Goal: Task Accomplishment & Management: Use online tool/utility

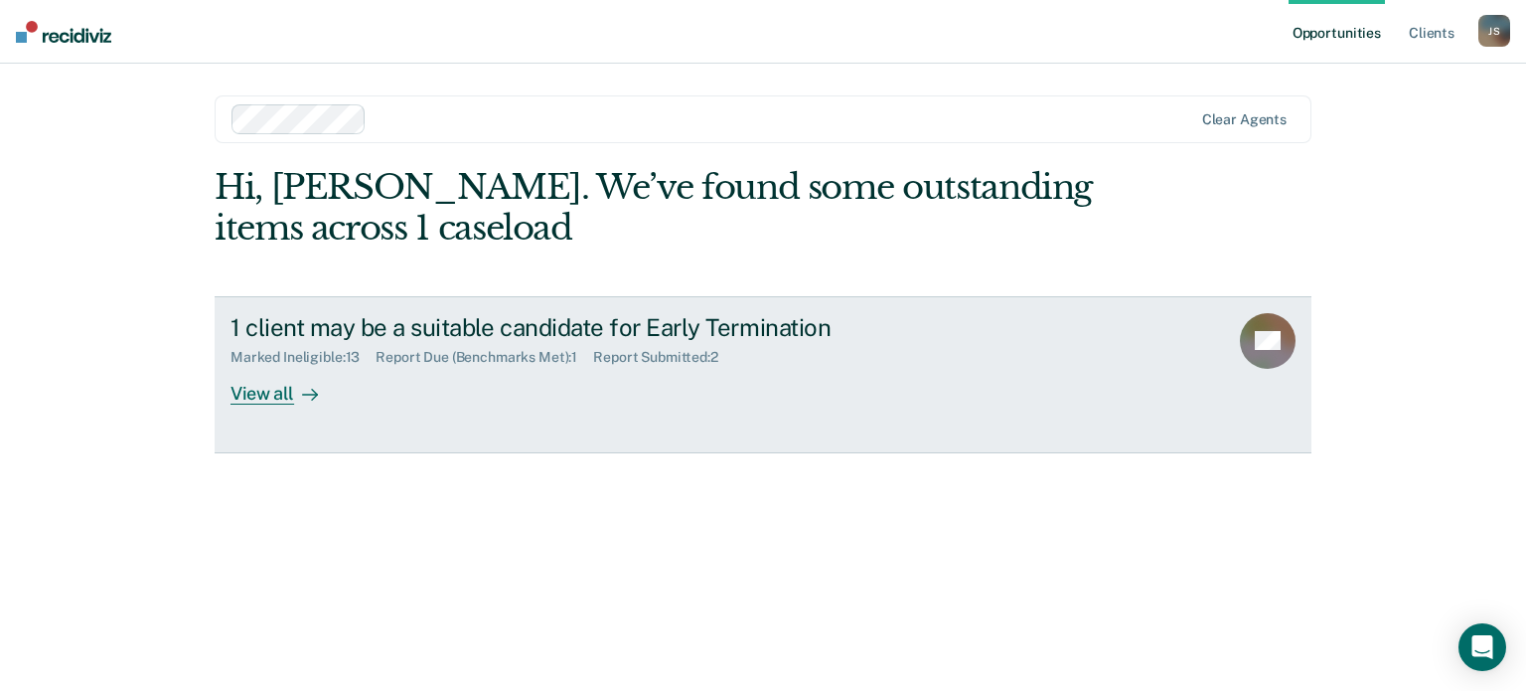
click at [275, 390] on div "View all" at bounding box center [286, 385] width 111 height 39
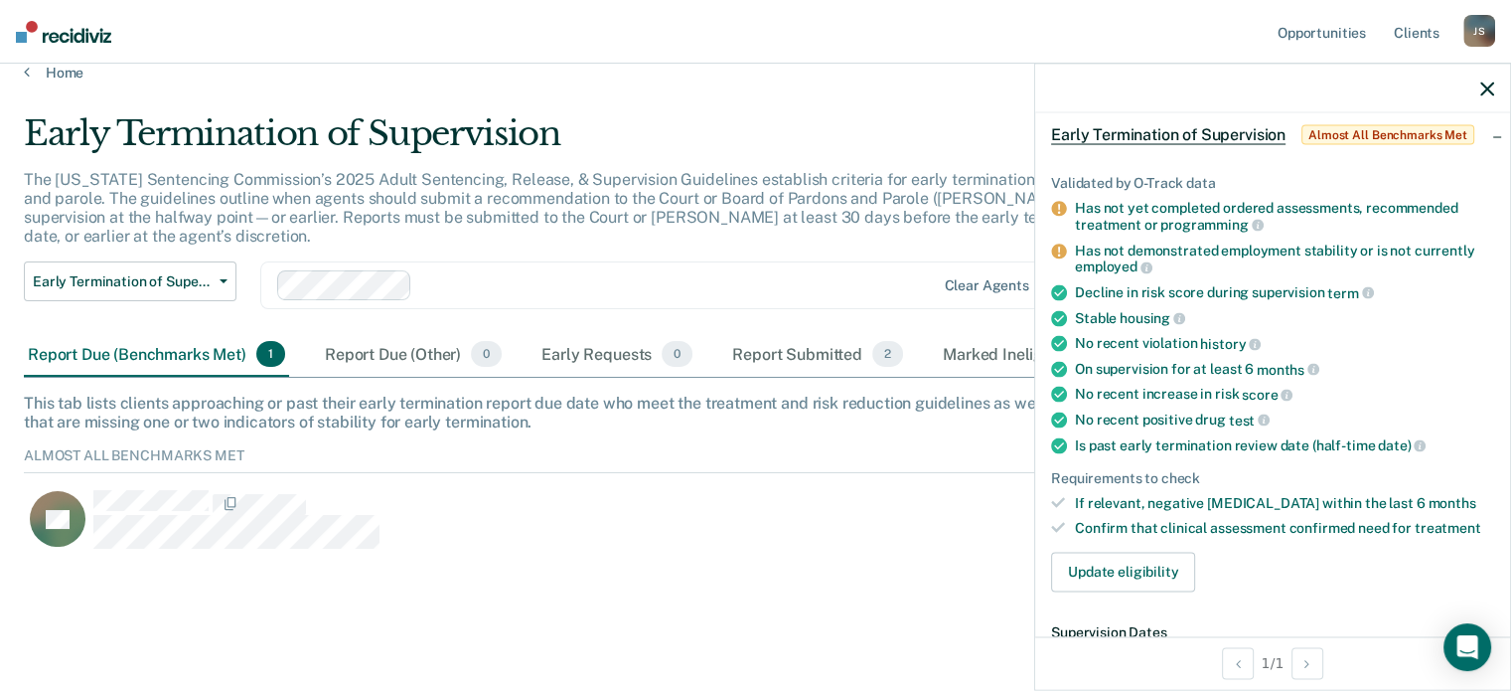
scroll to position [397, 0]
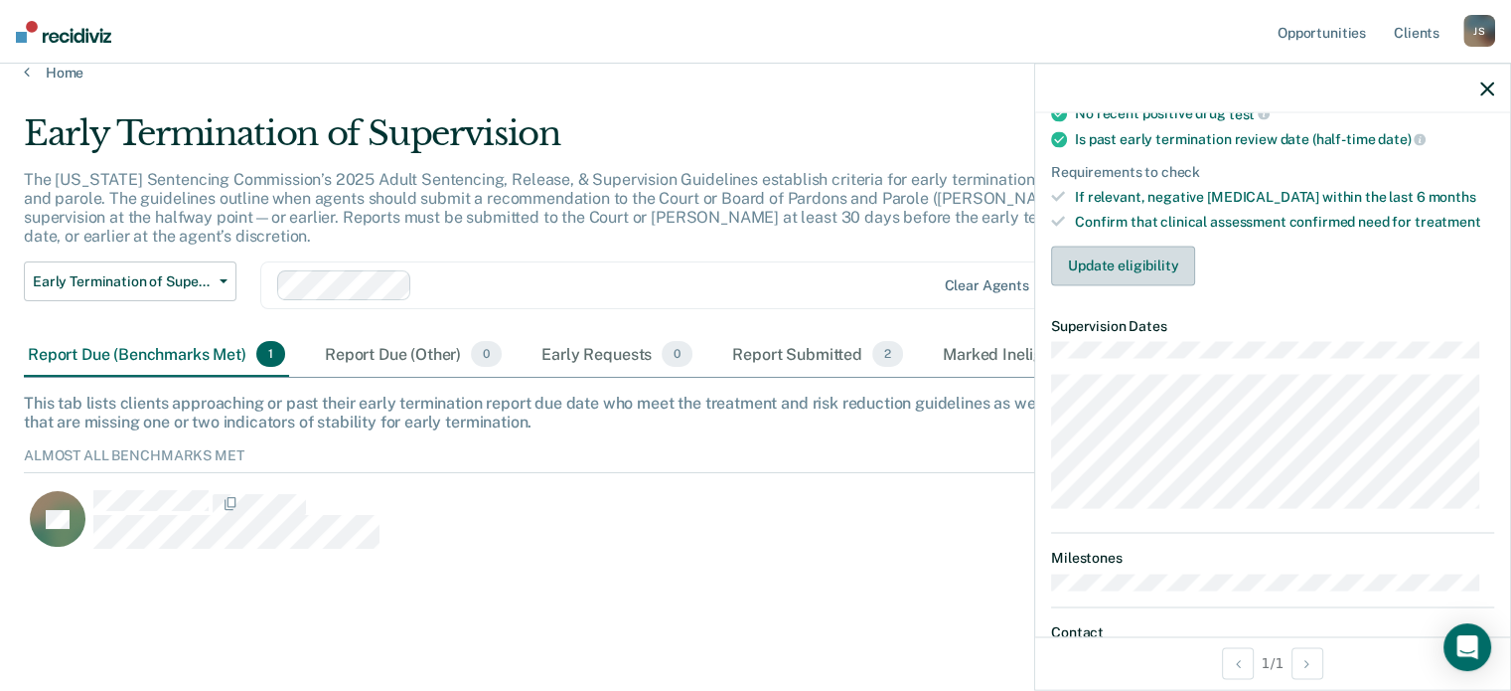
click at [1138, 251] on button "Update eligibility" at bounding box center [1123, 265] width 144 height 40
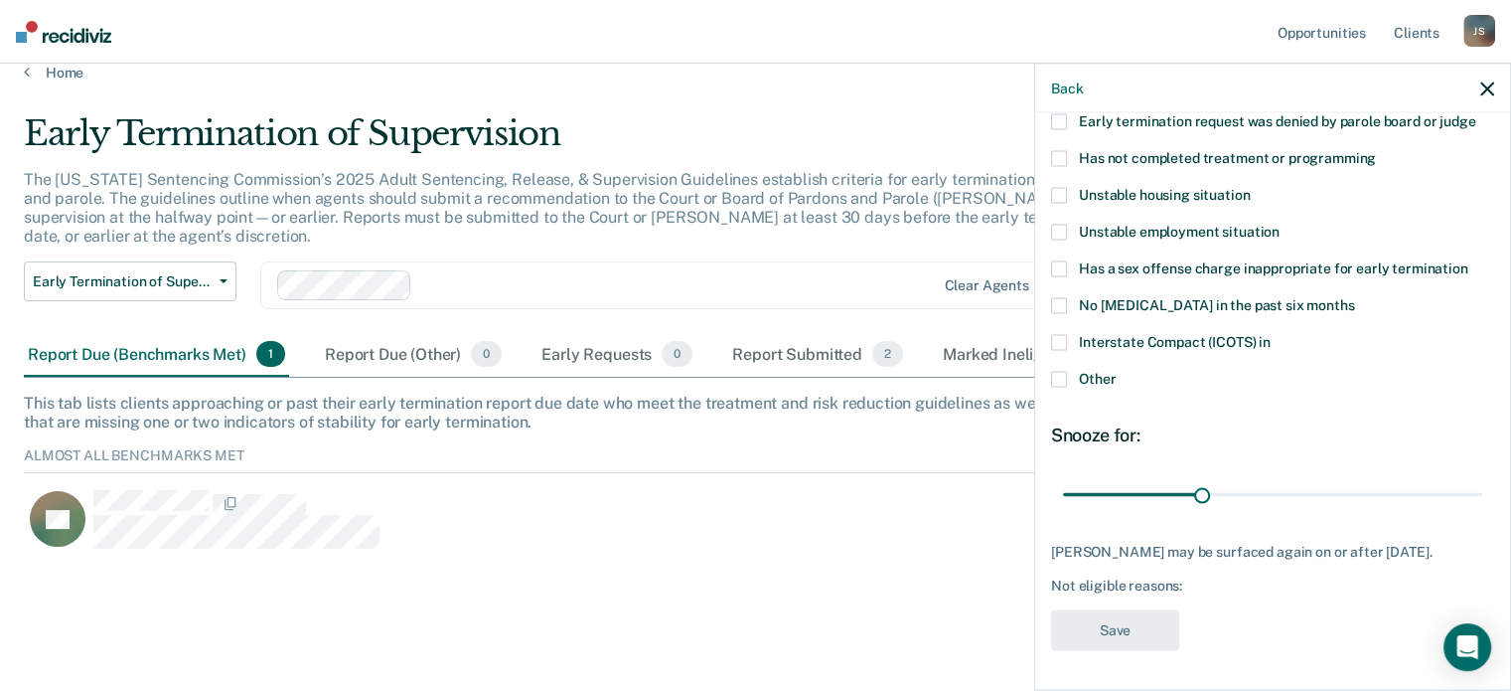
click at [1062, 371] on span at bounding box center [1059, 379] width 16 height 16
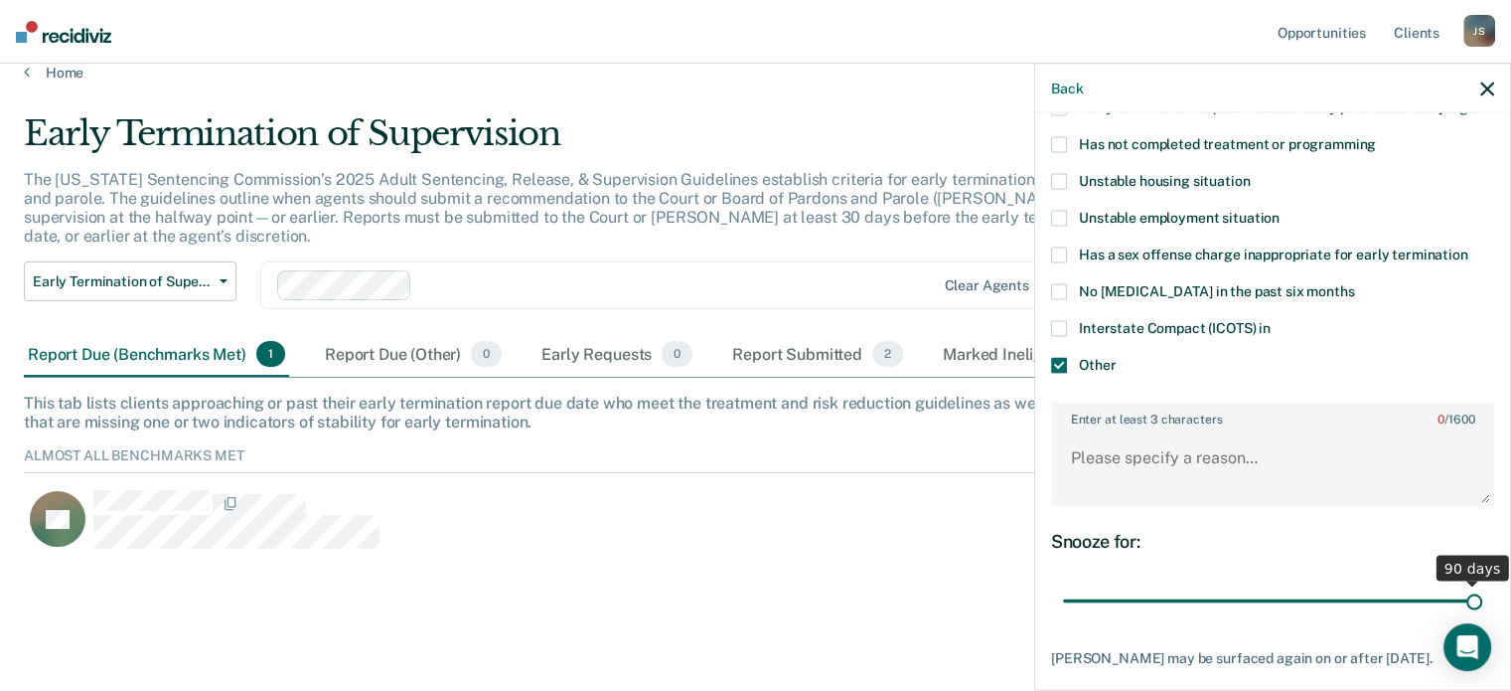
drag, startPoint x: 1193, startPoint y: 593, endPoint x: 1459, endPoint y: 591, distance: 265.3
type input "90"
click at [1459, 591] on input "range" at bounding box center [1272, 600] width 419 height 35
click at [1087, 430] on textarea "Enter at least 3 characters 0 / 1600" at bounding box center [1272, 467] width 439 height 74
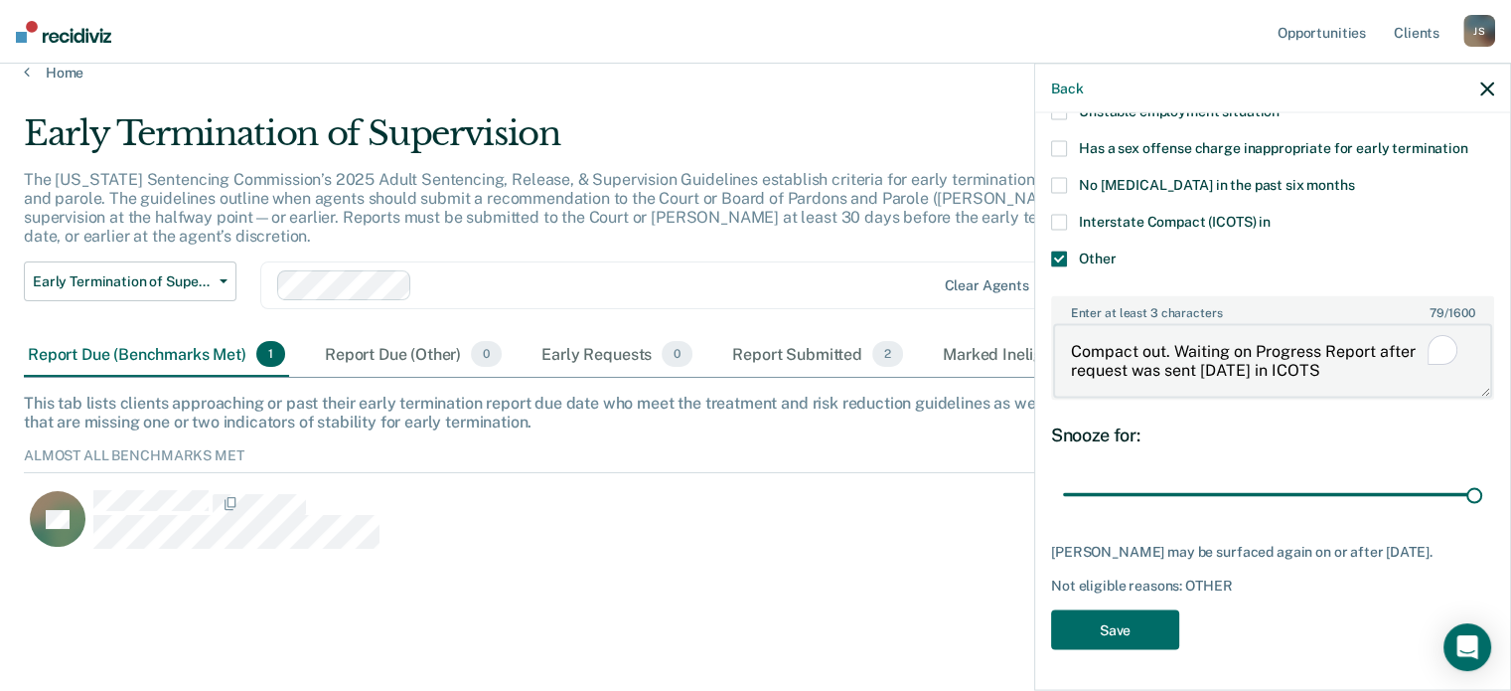
scroll to position [357, 0]
type textarea "Compact out. Waiting on Progress Report after request was sent [DATE] in ICOTS"
click at [1137, 634] on button "Save" at bounding box center [1115, 629] width 128 height 41
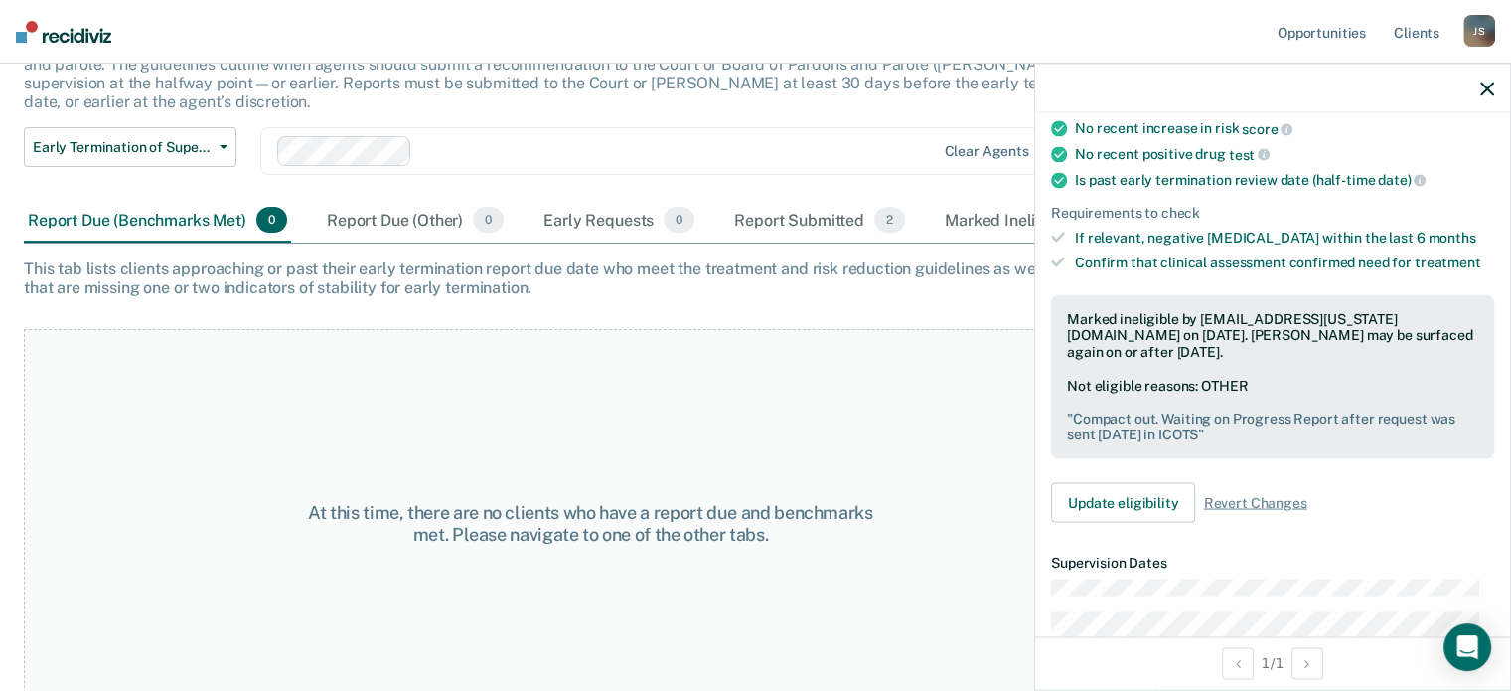
scroll to position [164, 0]
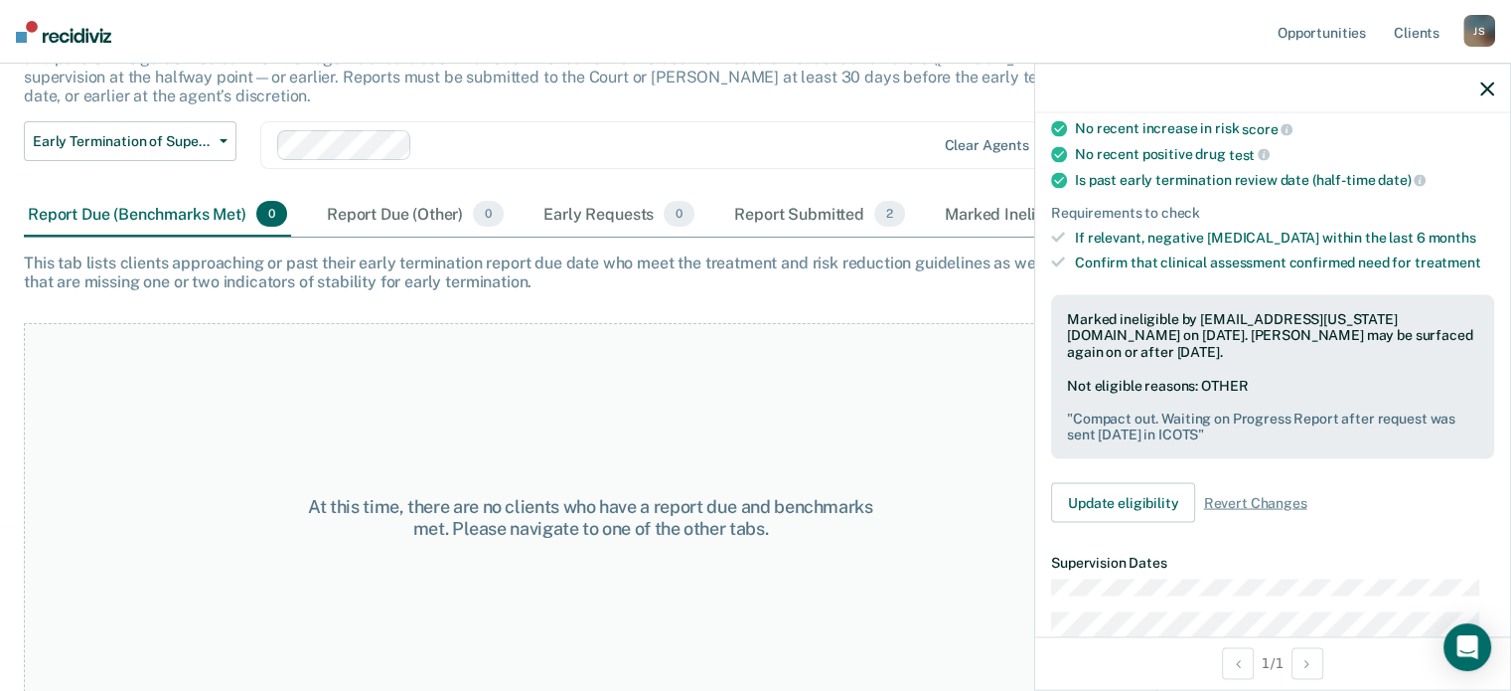
click at [1489, 91] on icon "button" at bounding box center [1487, 88] width 14 height 14
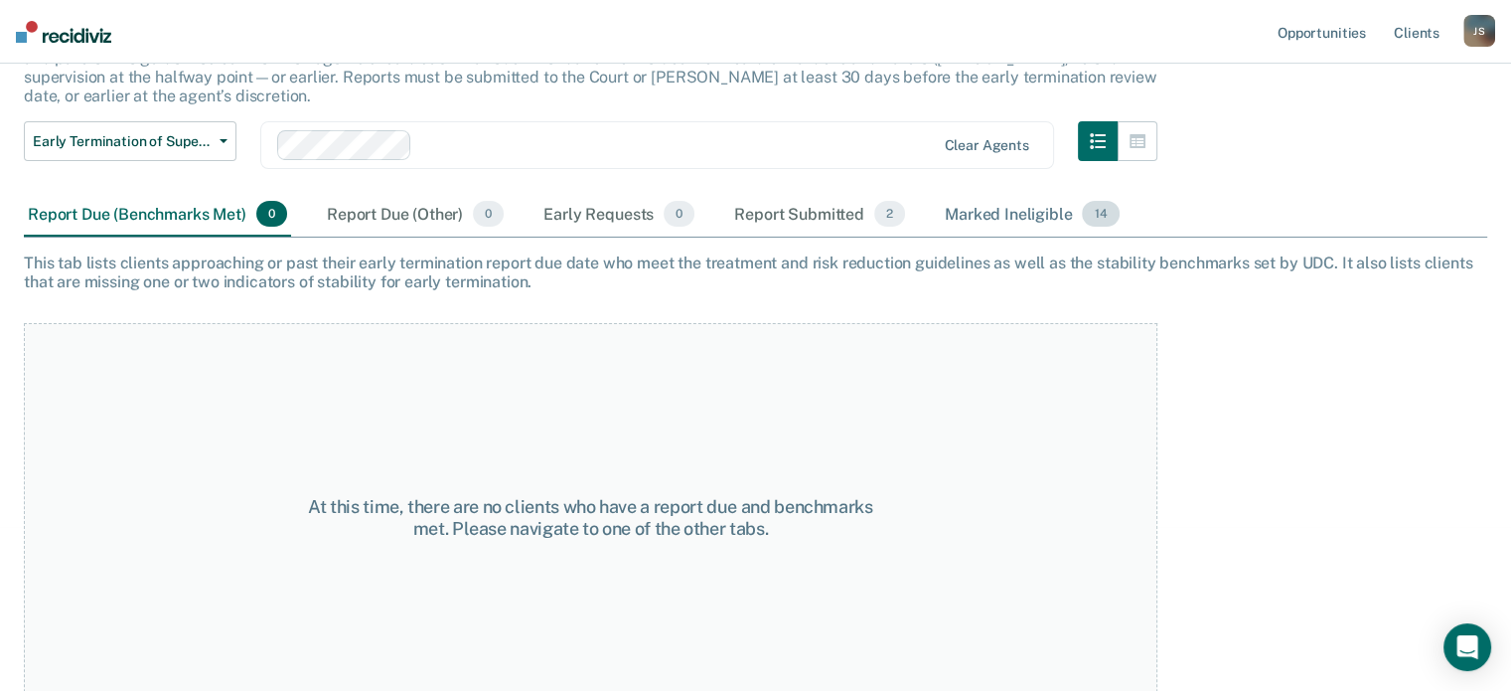
click at [1017, 198] on div "Marked Ineligible 14" at bounding box center [1032, 215] width 182 height 44
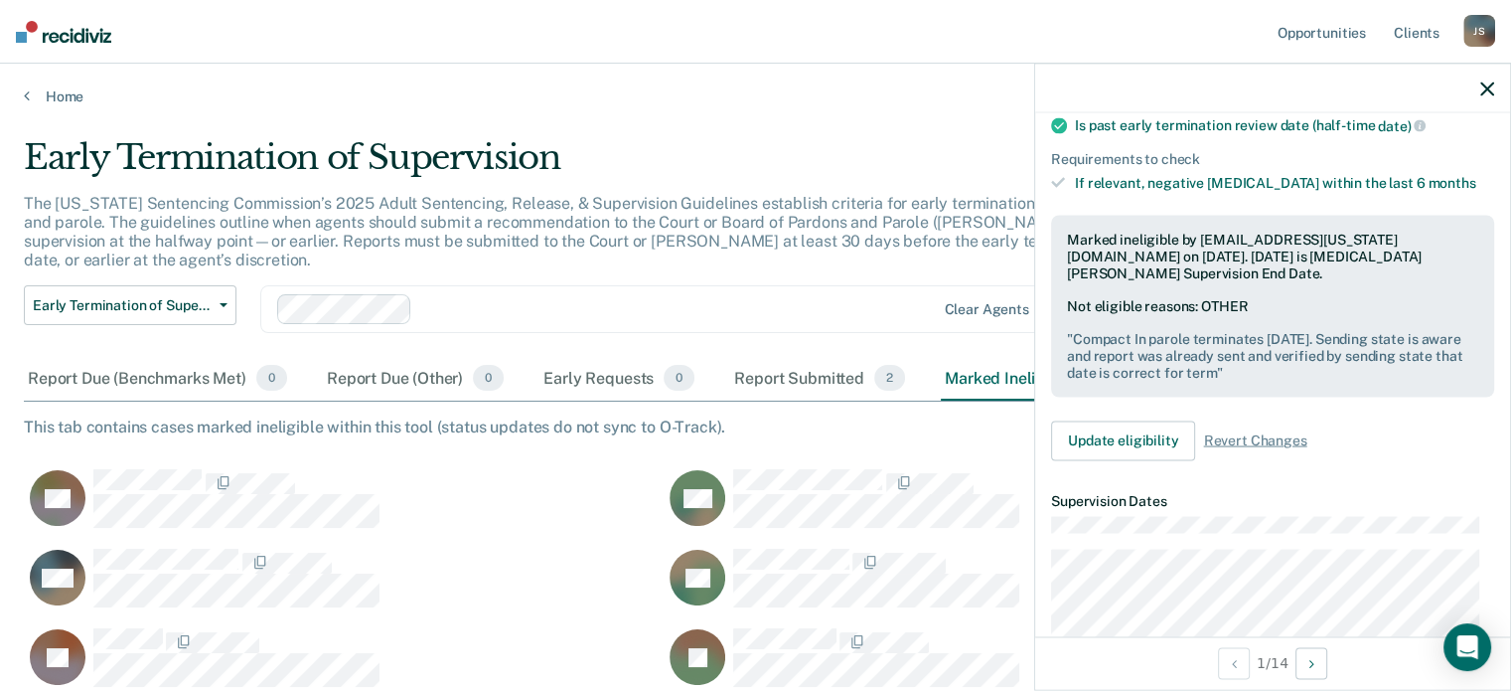
scroll to position [497, 0]
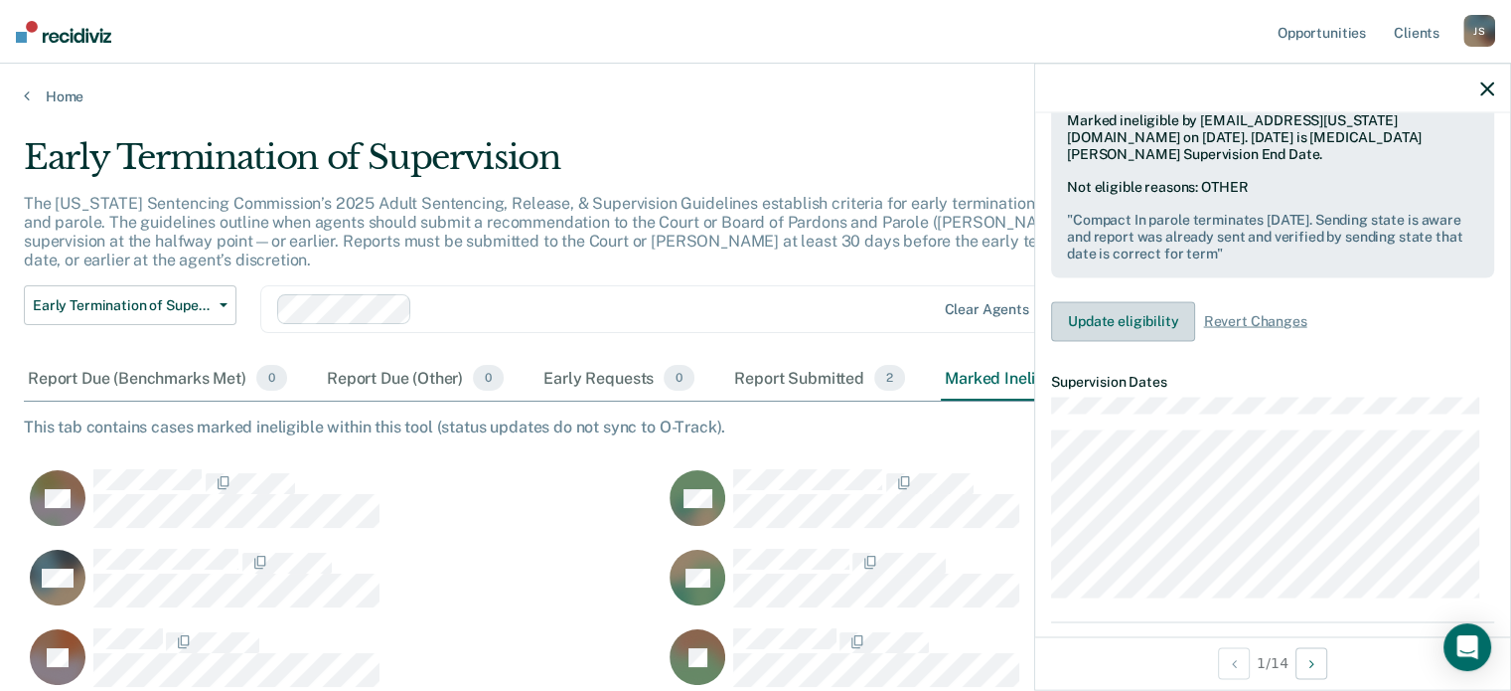
click at [1125, 301] on button "Update eligibility" at bounding box center [1123, 321] width 144 height 40
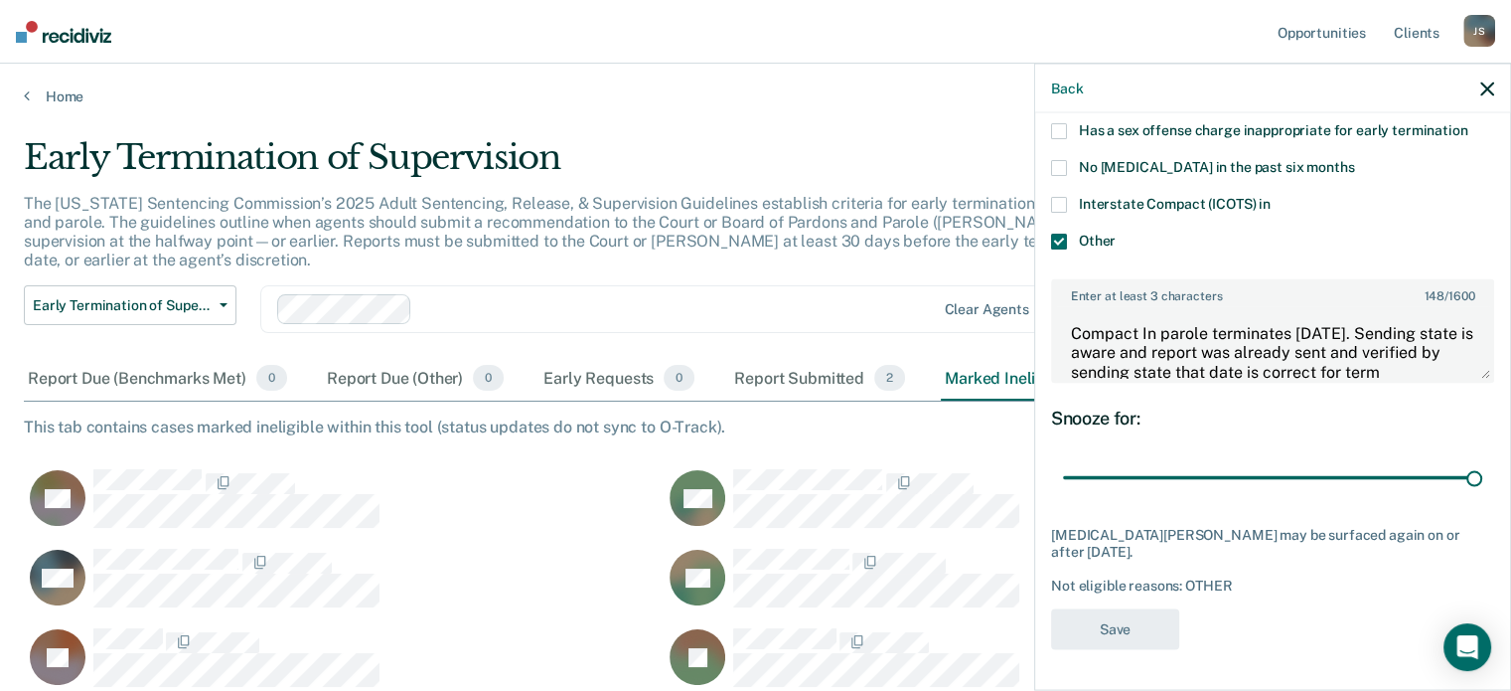
scroll to position [272, 0]
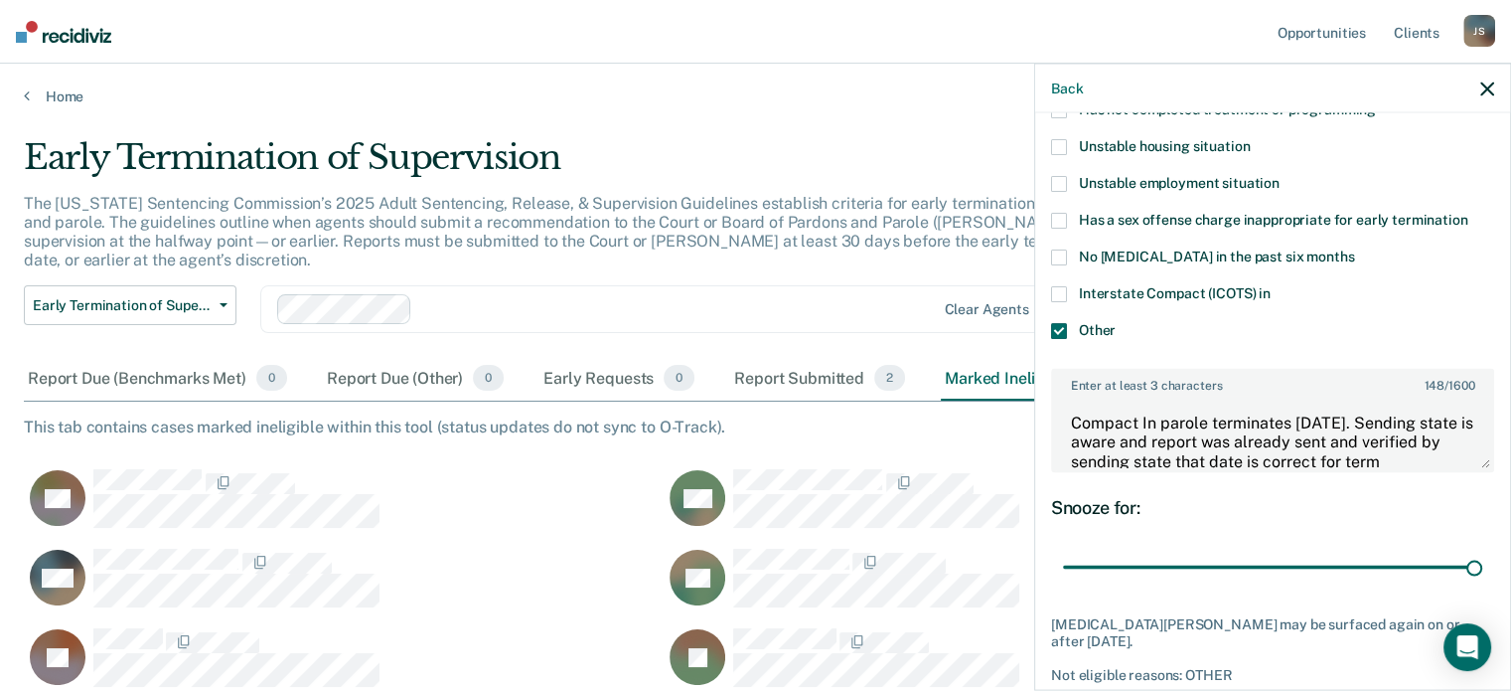
click at [1061, 293] on span at bounding box center [1059, 294] width 16 height 16
click at [1061, 325] on span at bounding box center [1059, 331] width 16 height 16
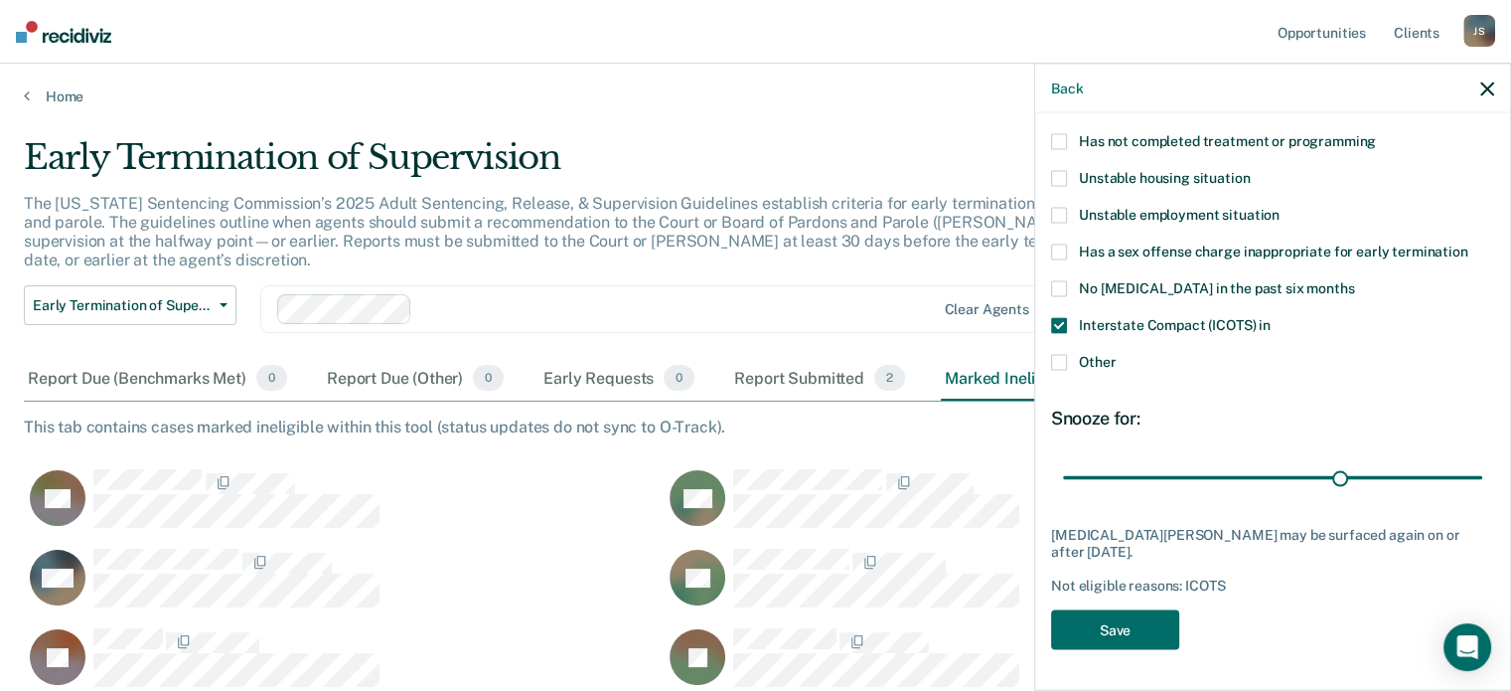
type input "4"
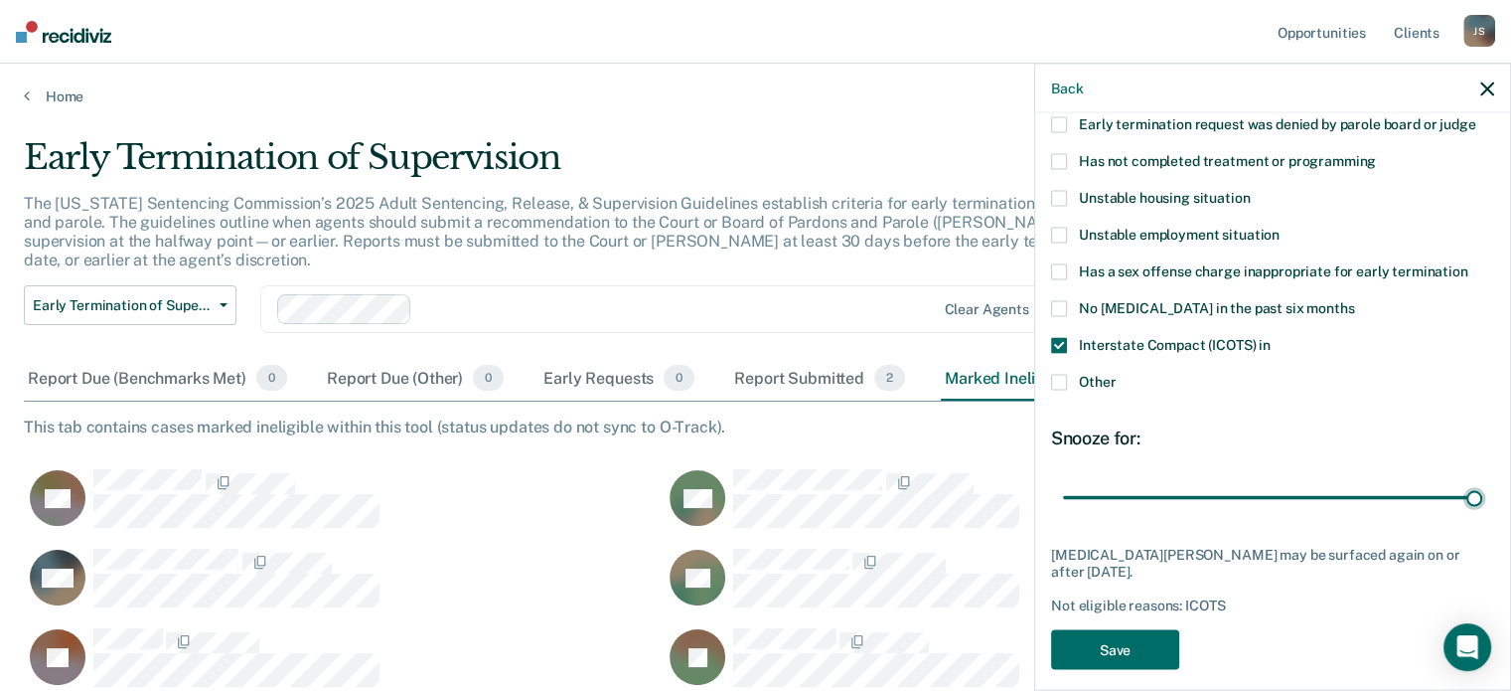
drag, startPoint x: 1459, startPoint y: 464, endPoint x: 1407, endPoint y: 464, distance: 51.7
click at [1407, 480] on input "range" at bounding box center [1272, 497] width 419 height 35
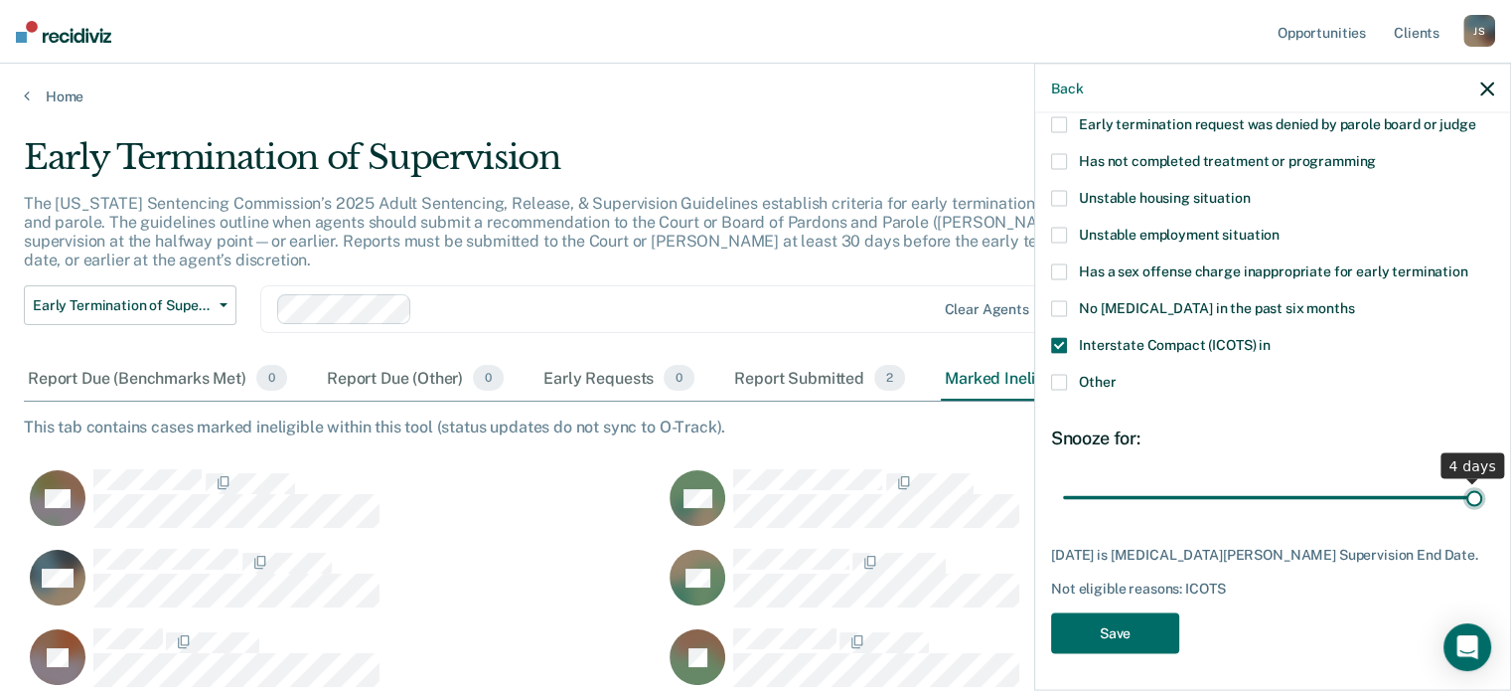
drag, startPoint x: 1454, startPoint y: 491, endPoint x: 1441, endPoint y: 498, distance: 14.7
click at [1441, 498] on input "range" at bounding box center [1272, 497] width 419 height 35
drag, startPoint x: 1457, startPoint y: 491, endPoint x: 1395, endPoint y: 495, distance: 61.7
click at [1395, 495] on input "range" at bounding box center [1272, 497] width 419 height 35
click at [1109, 625] on button "Save" at bounding box center [1115, 632] width 128 height 41
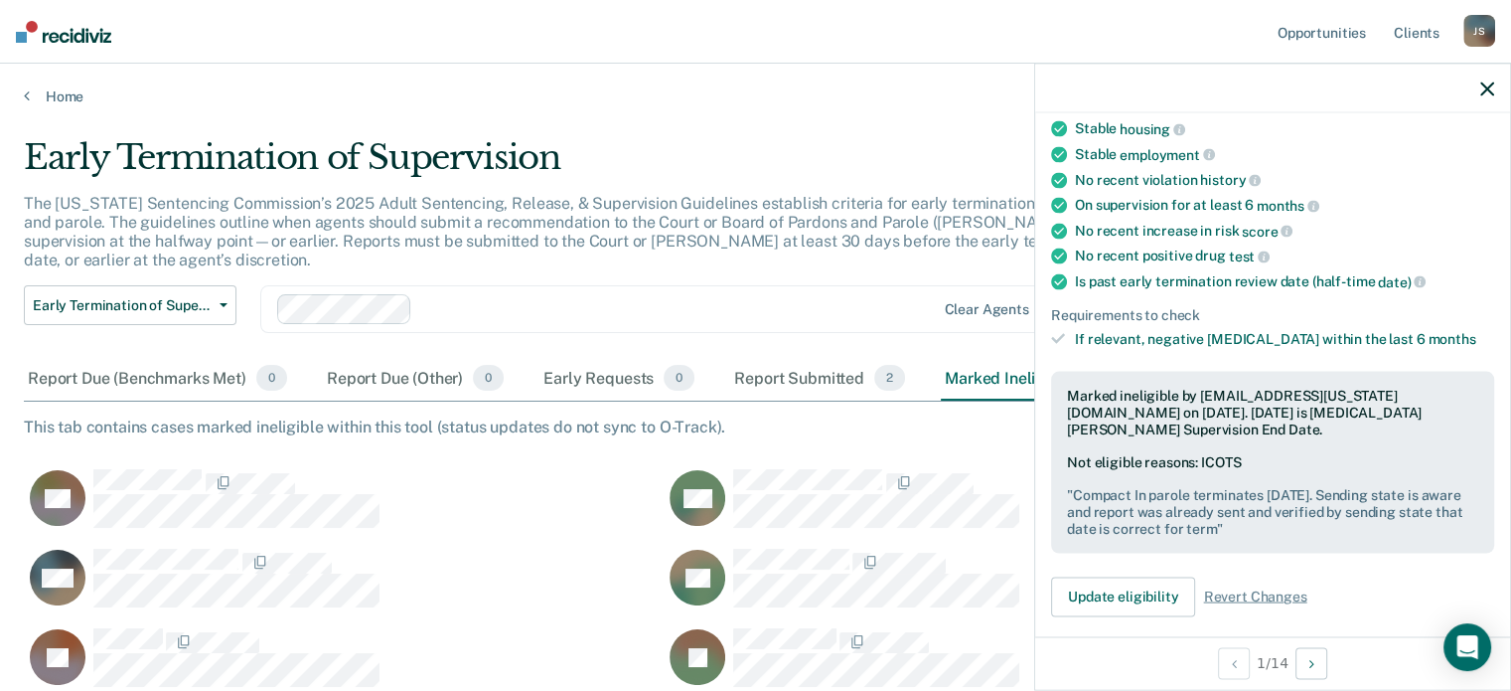
click at [1489, 86] on icon "button" at bounding box center [1487, 88] width 14 height 14
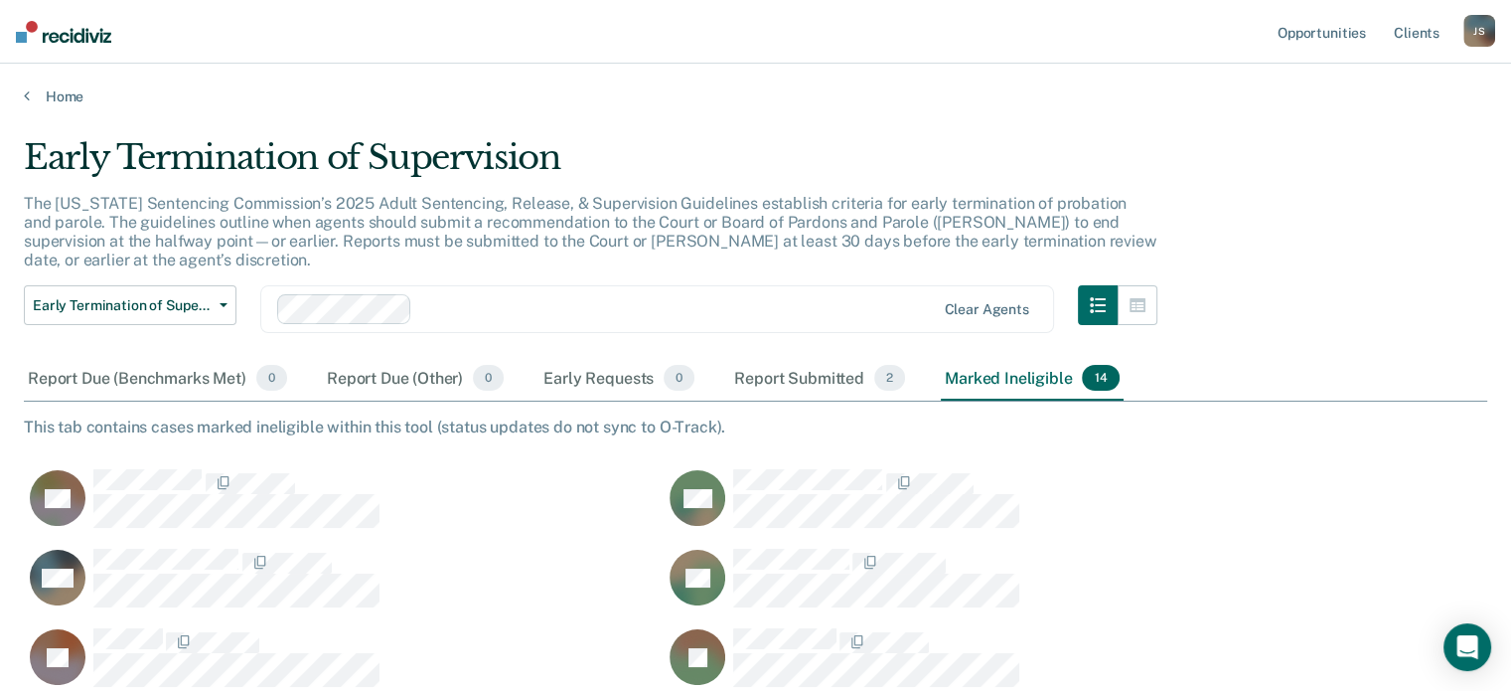
click at [1020, 358] on div "Marked Ineligible 14" at bounding box center [1032, 379] width 182 height 44
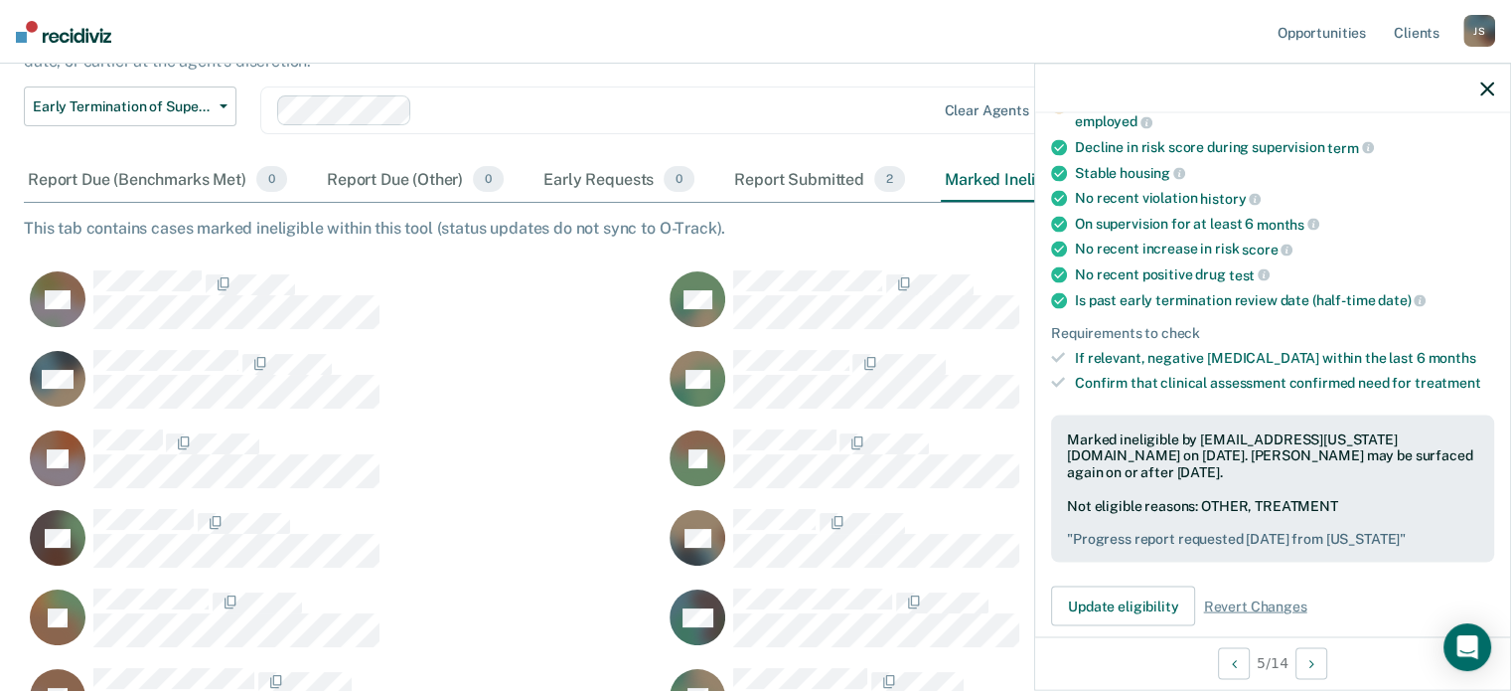
scroll to position [298, 0]
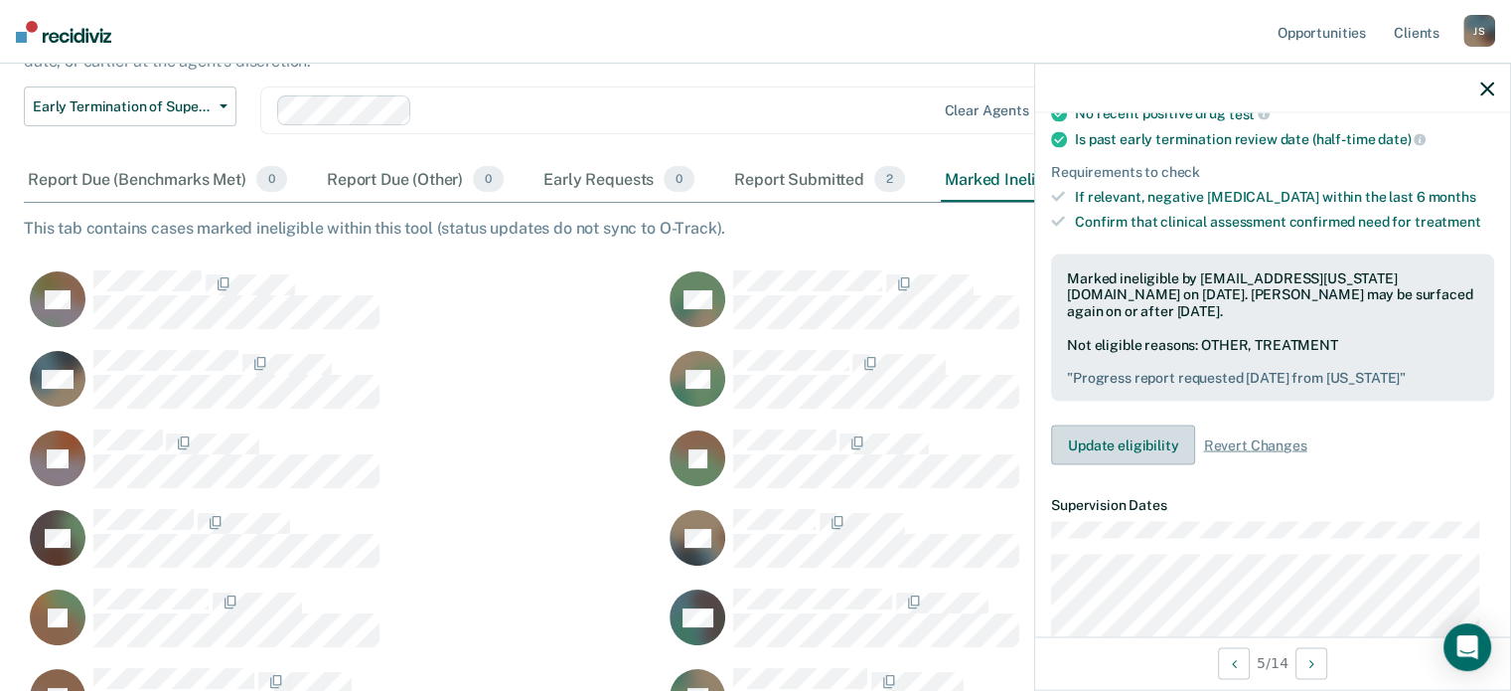
click at [1145, 425] on button "Update eligibility" at bounding box center [1123, 445] width 144 height 40
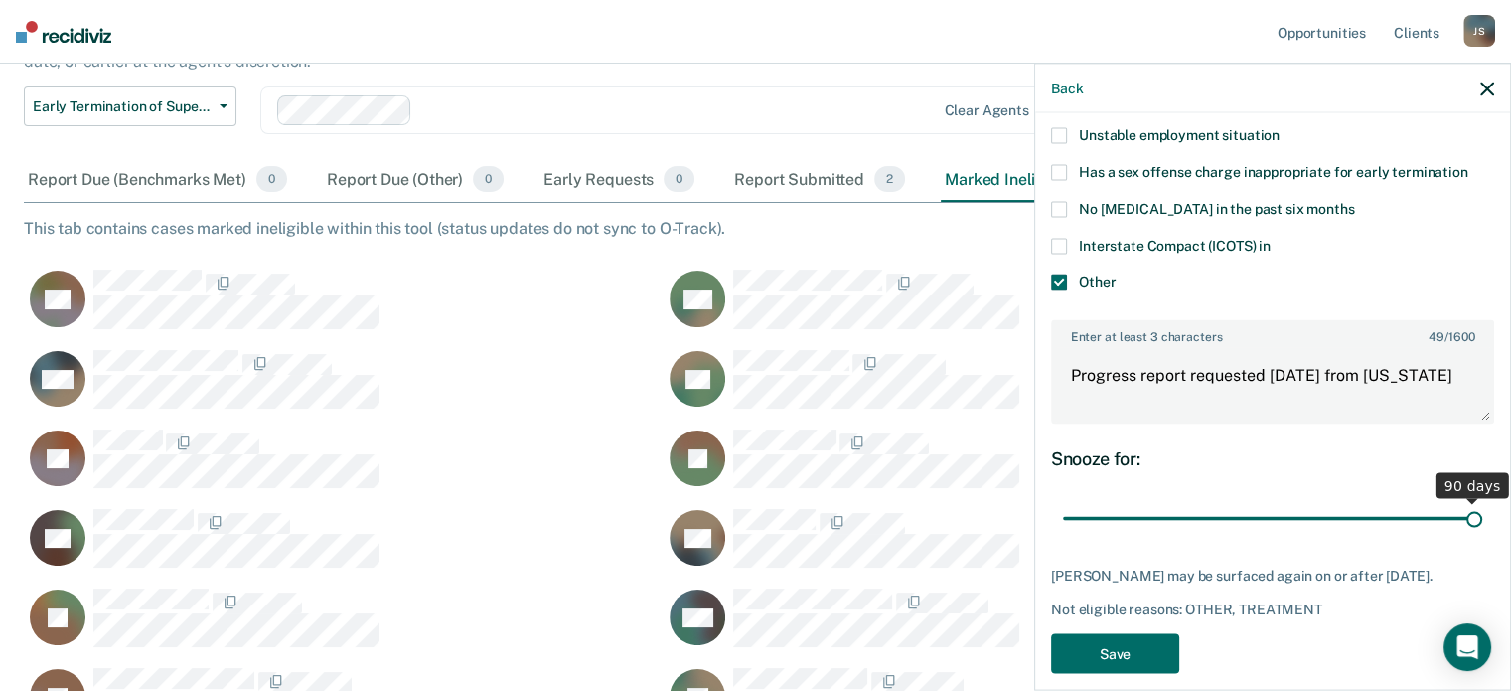
drag, startPoint x: 1325, startPoint y: 485, endPoint x: 1478, endPoint y: 475, distance: 153.3
type input "90"
click at [1482, 501] on input "range" at bounding box center [1272, 518] width 419 height 35
click at [1316, 245] on div "Interstate Compact (ICOTS) in" at bounding box center [1272, 255] width 443 height 37
click at [1485, 89] on icon "button" at bounding box center [1487, 88] width 14 height 14
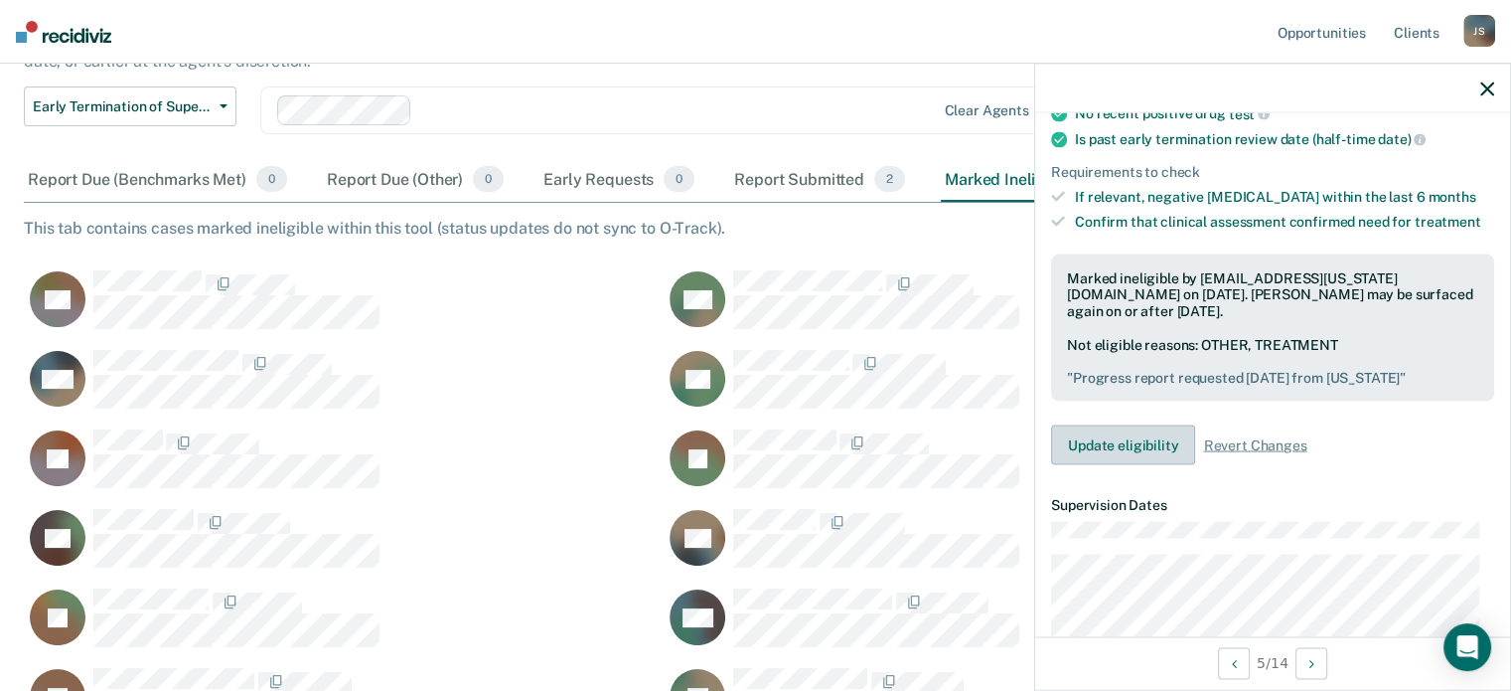
click at [1103, 425] on button "Update eligibility" at bounding box center [1123, 445] width 144 height 40
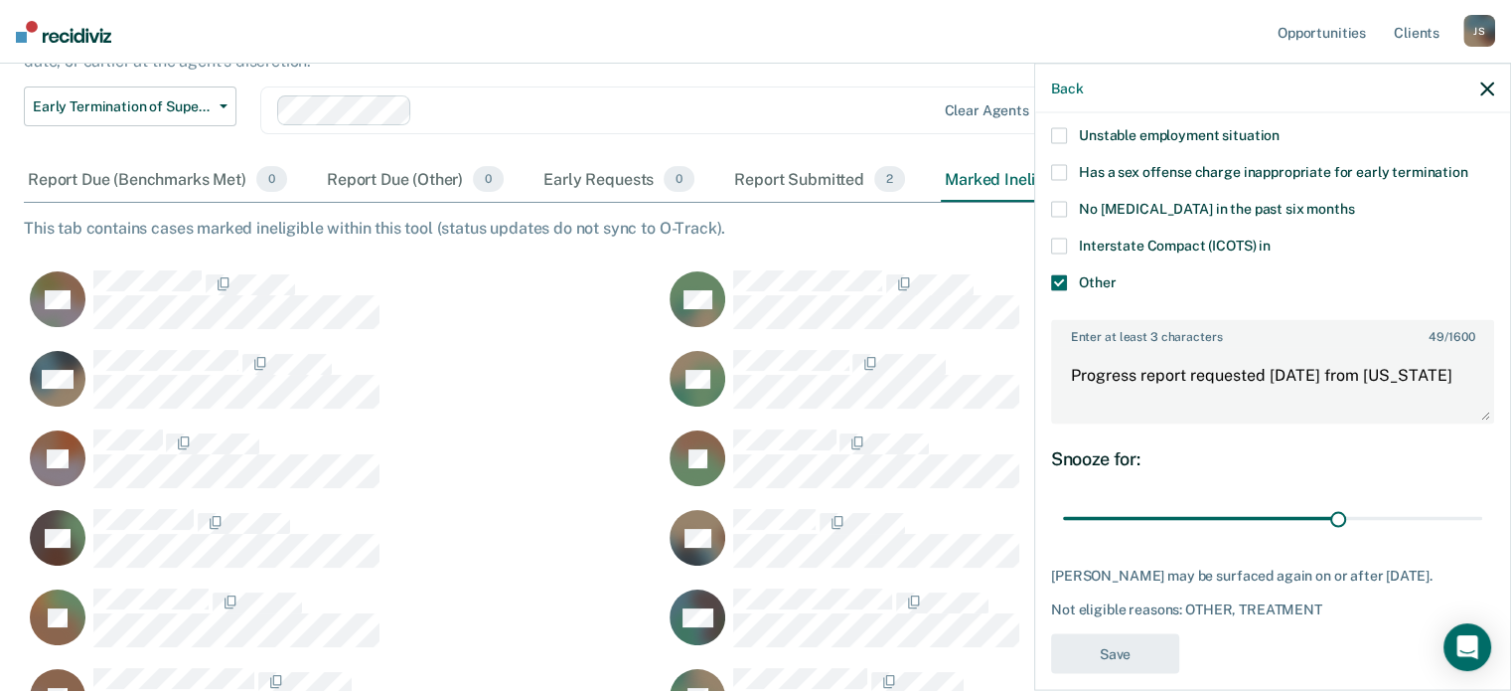
click at [1486, 87] on icon "button" at bounding box center [1487, 88] width 14 height 14
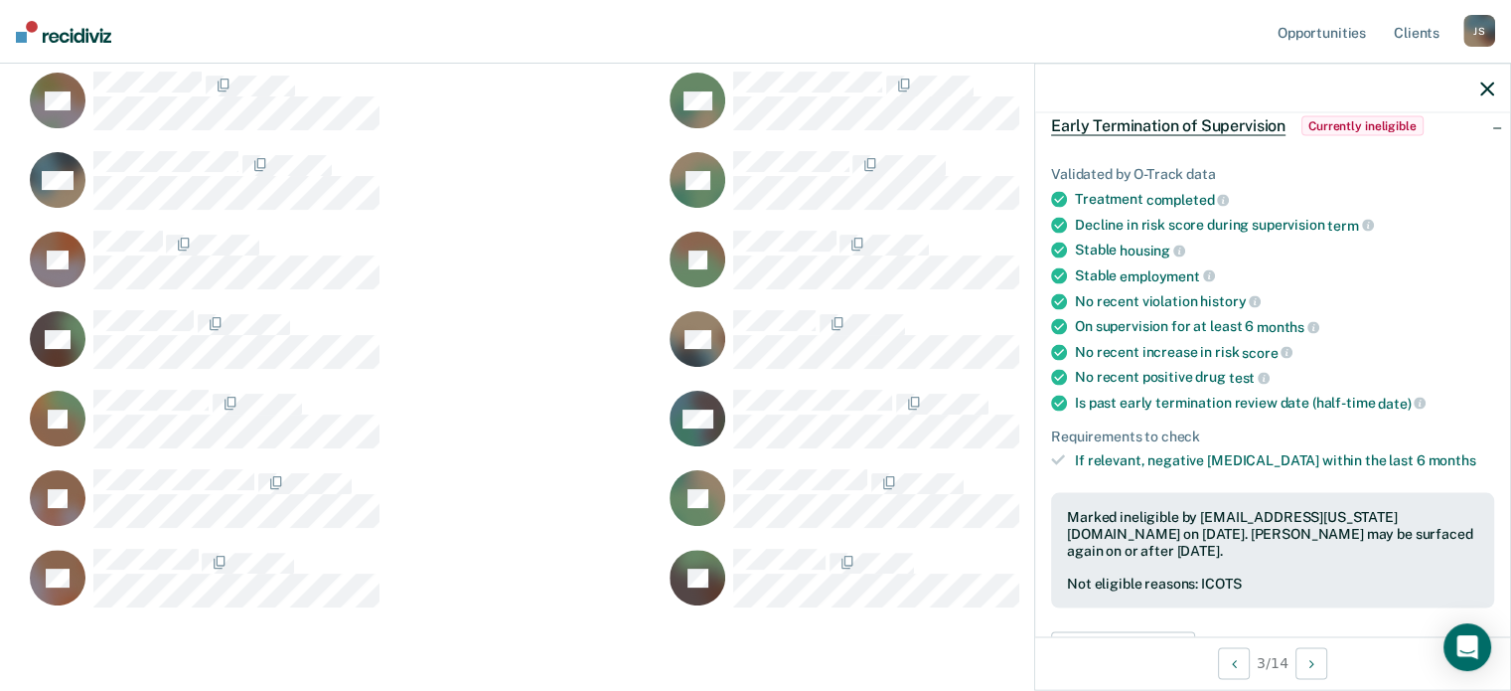
scroll to position [298, 0]
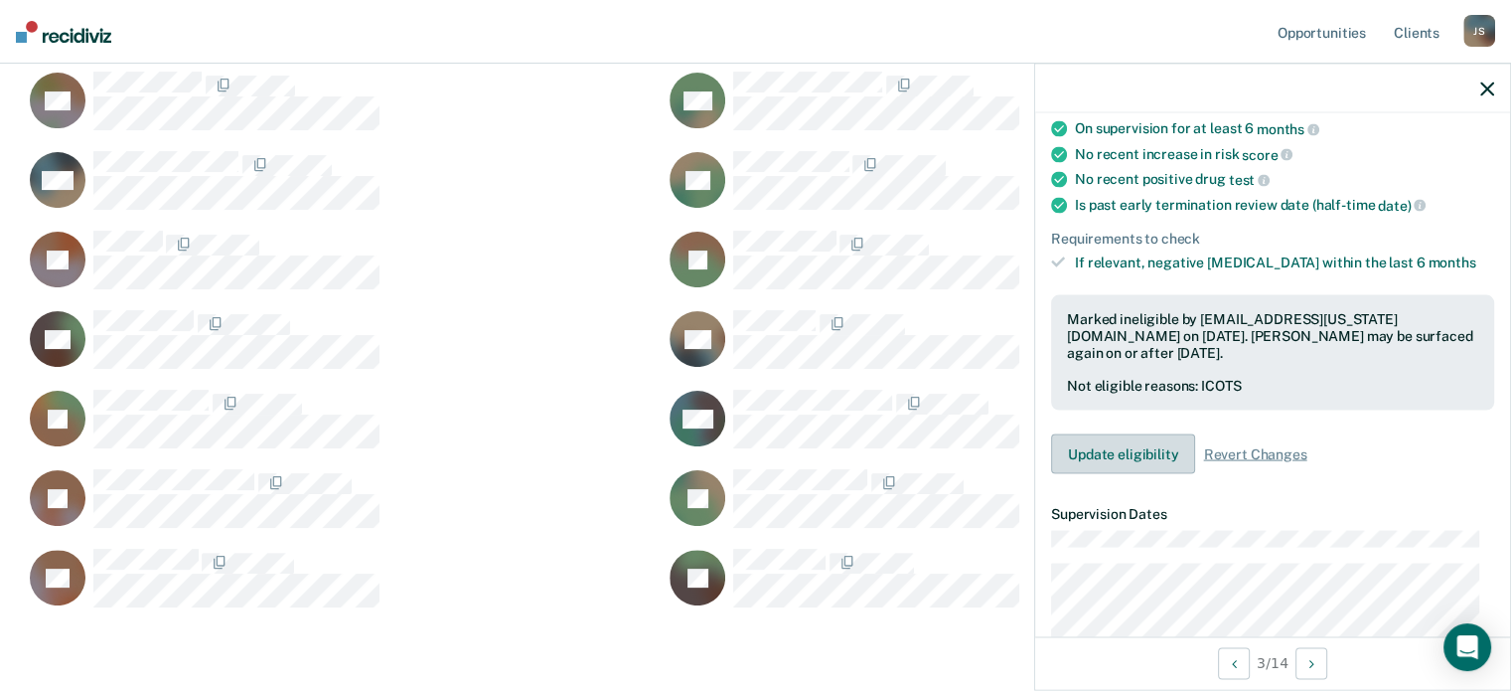
click at [1090, 449] on button "Update eligibility" at bounding box center [1123, 454] width 144 height 40
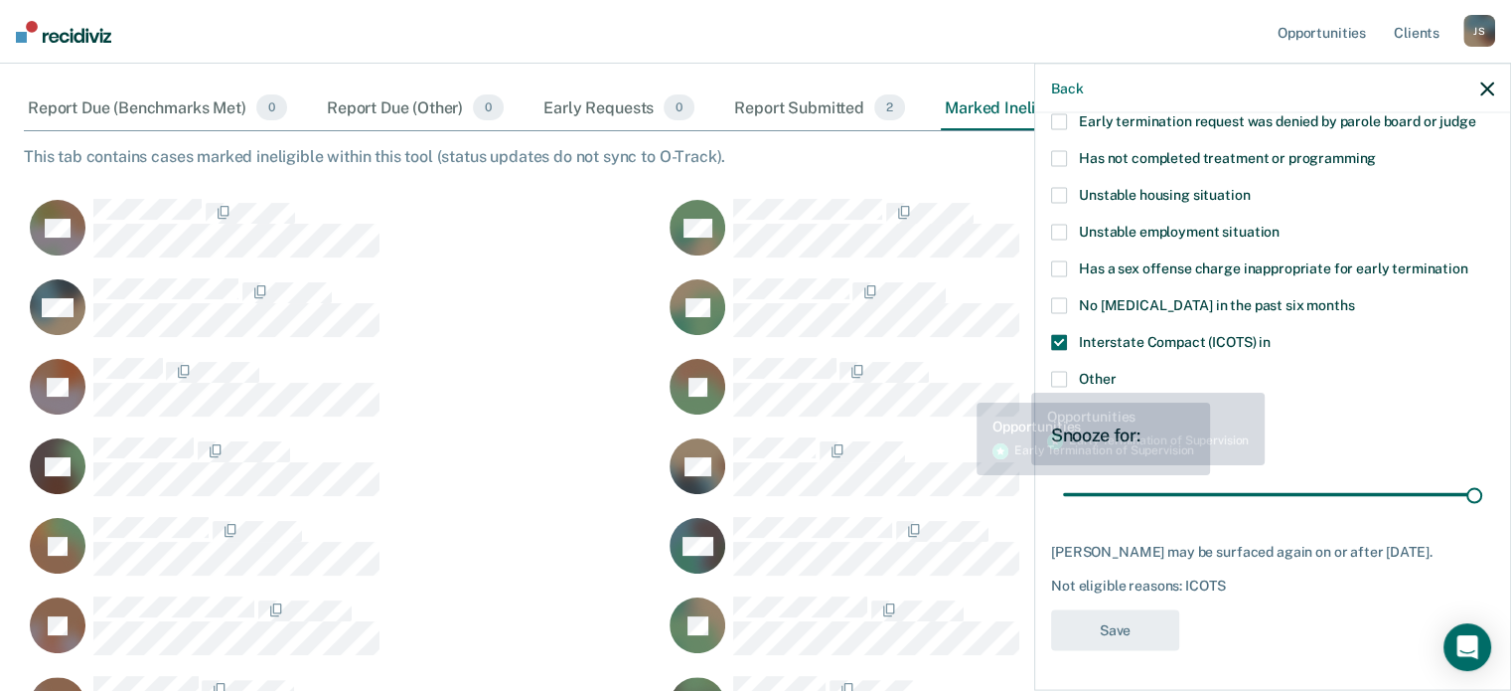
scroll to position [257, 0]
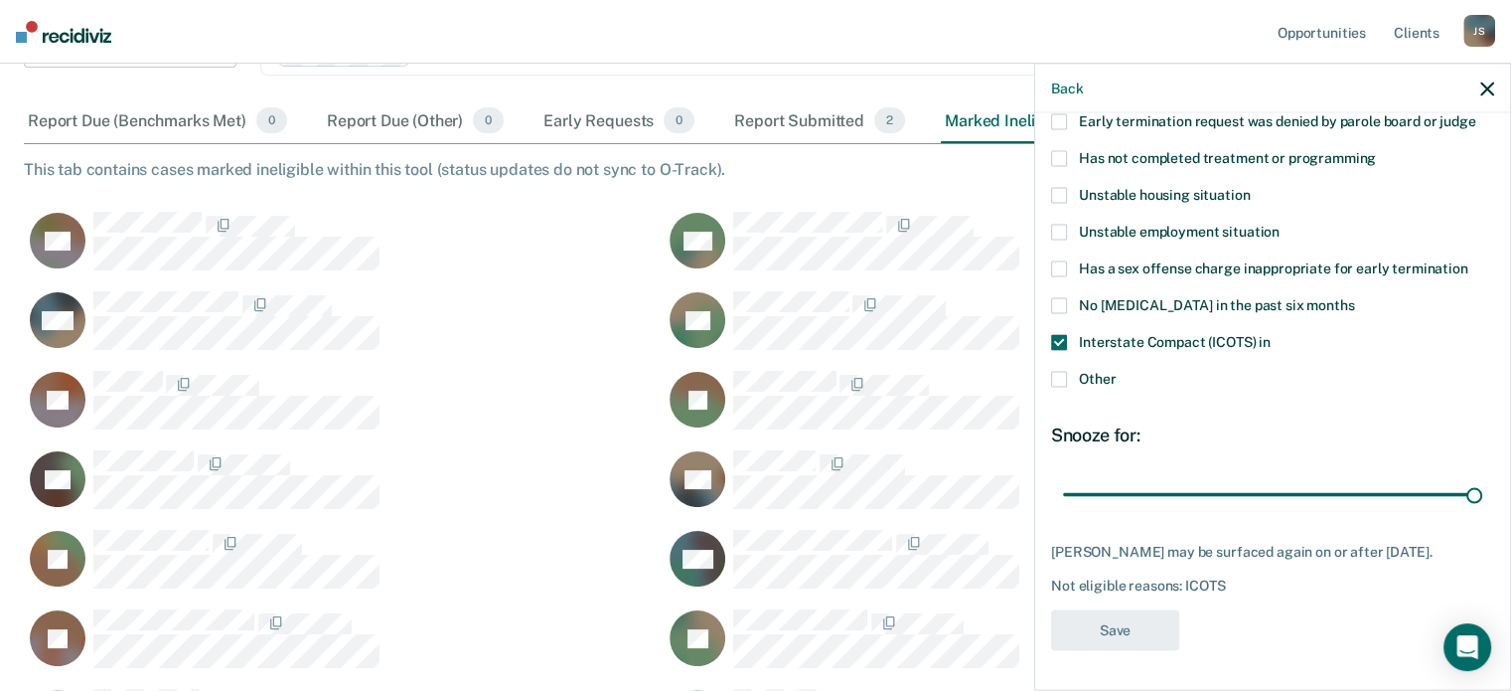
click at [434, 162] on div "Early Termination of Supervision The [US_STATE] Sentencing Commission’s 2025 Ad…" at bounding box center [756, 320] width 1464 height 881
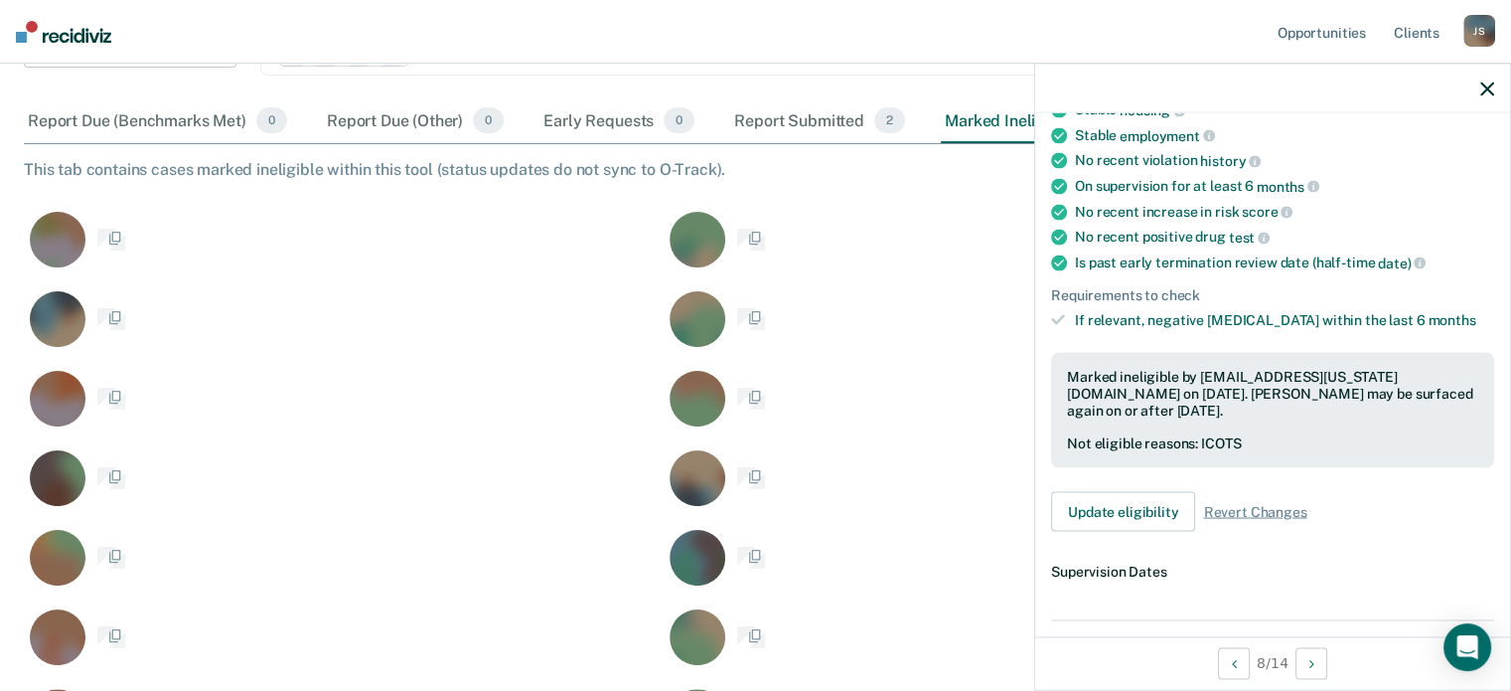
scroll to position [222, 0]
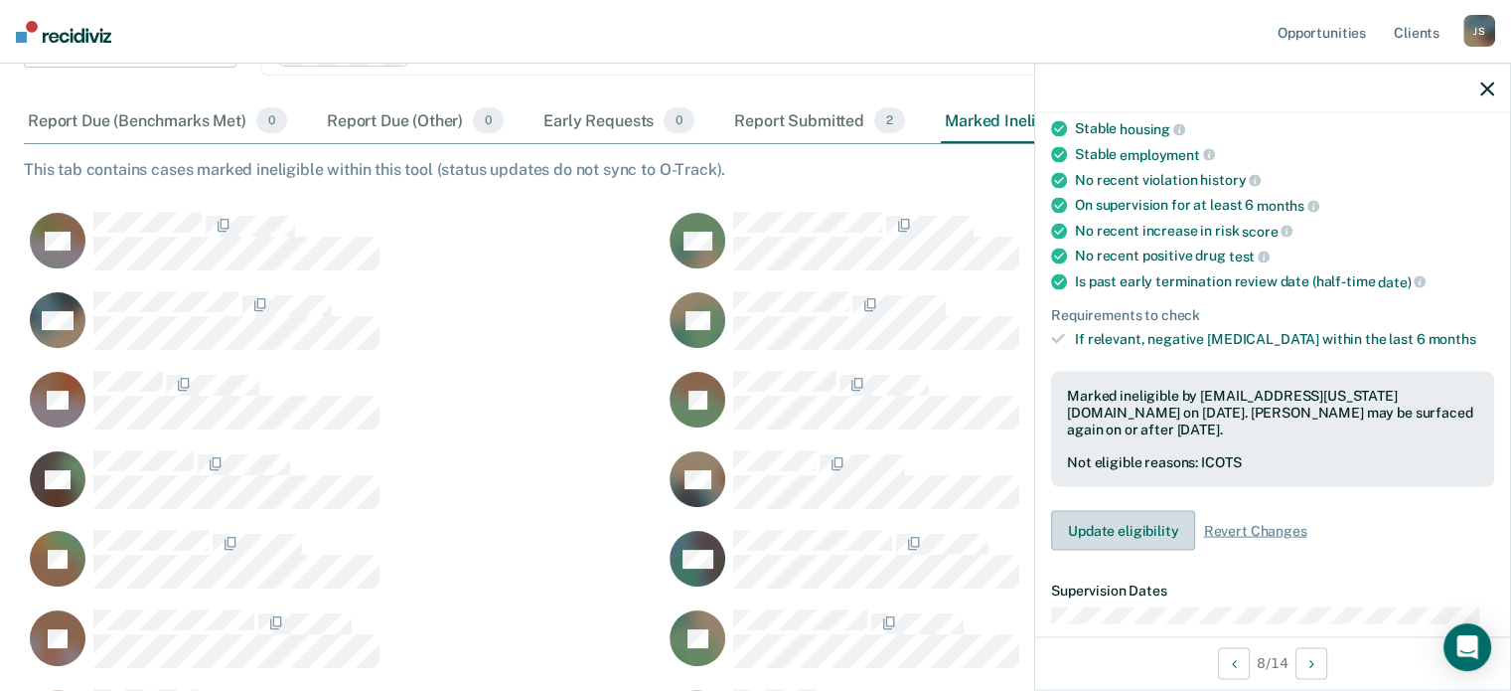
click at [1125, 533] on button "Update eligibility" at bounding box center [1123, 531] width 144 height 40
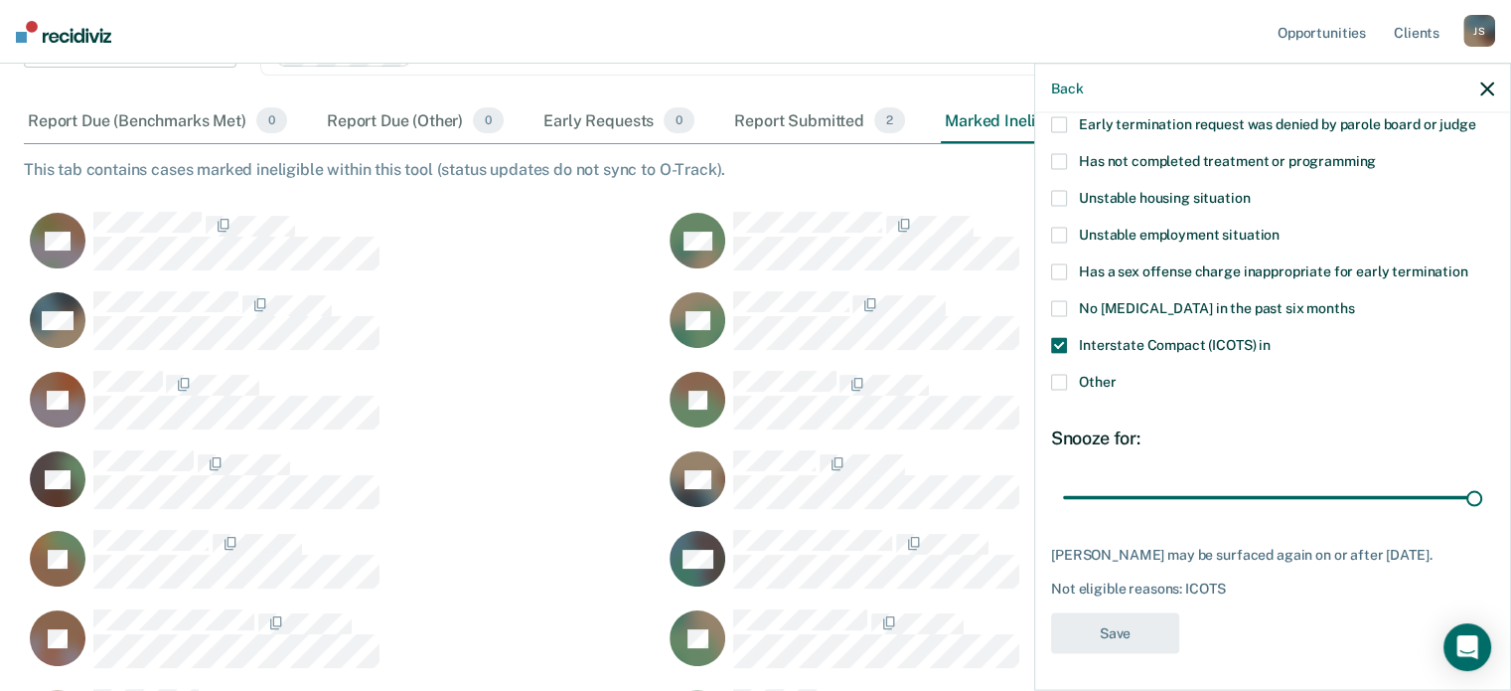
click at [466, 252] on div "NF" at bounding box center [344, 250] width 640 height 79
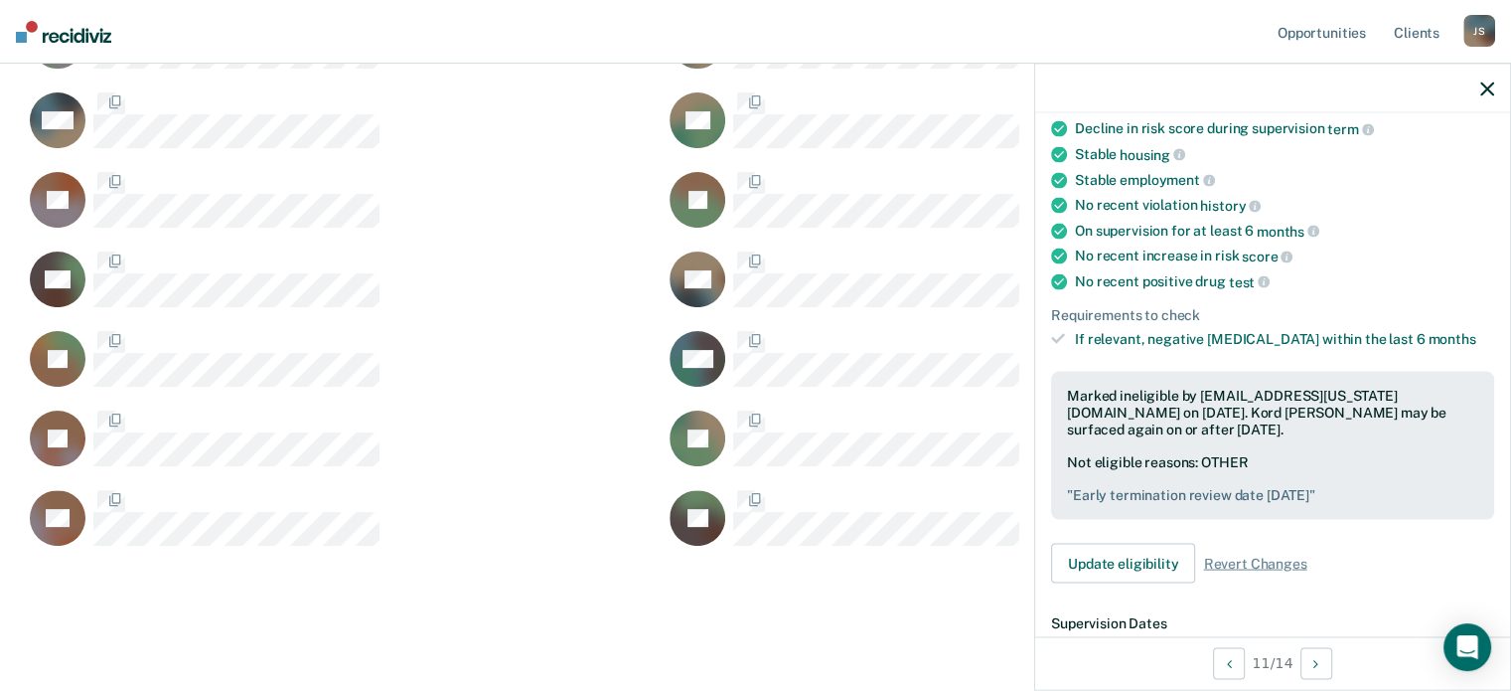
scroll to position [231, 0]
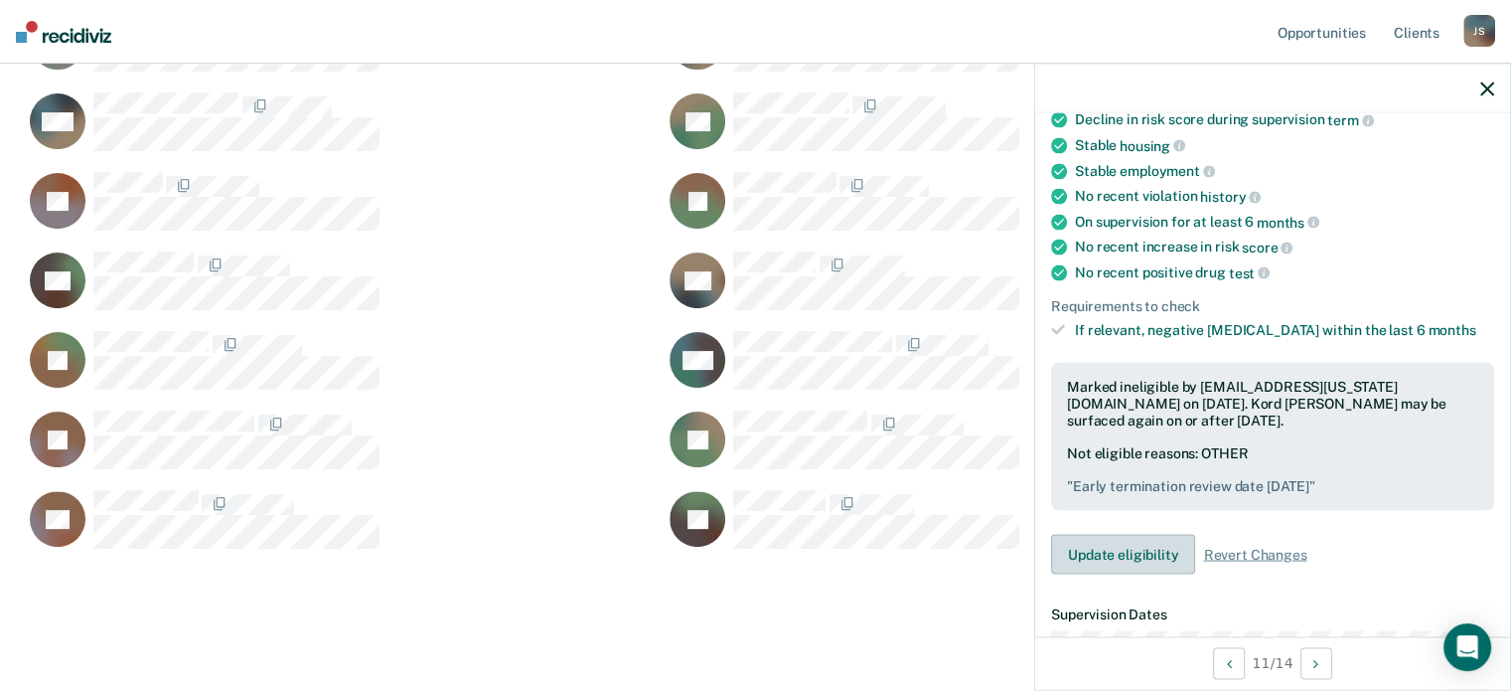
click at [1113, 547] on button "Update eligibility" at bounding box center [1123, 555] width 144 height 40
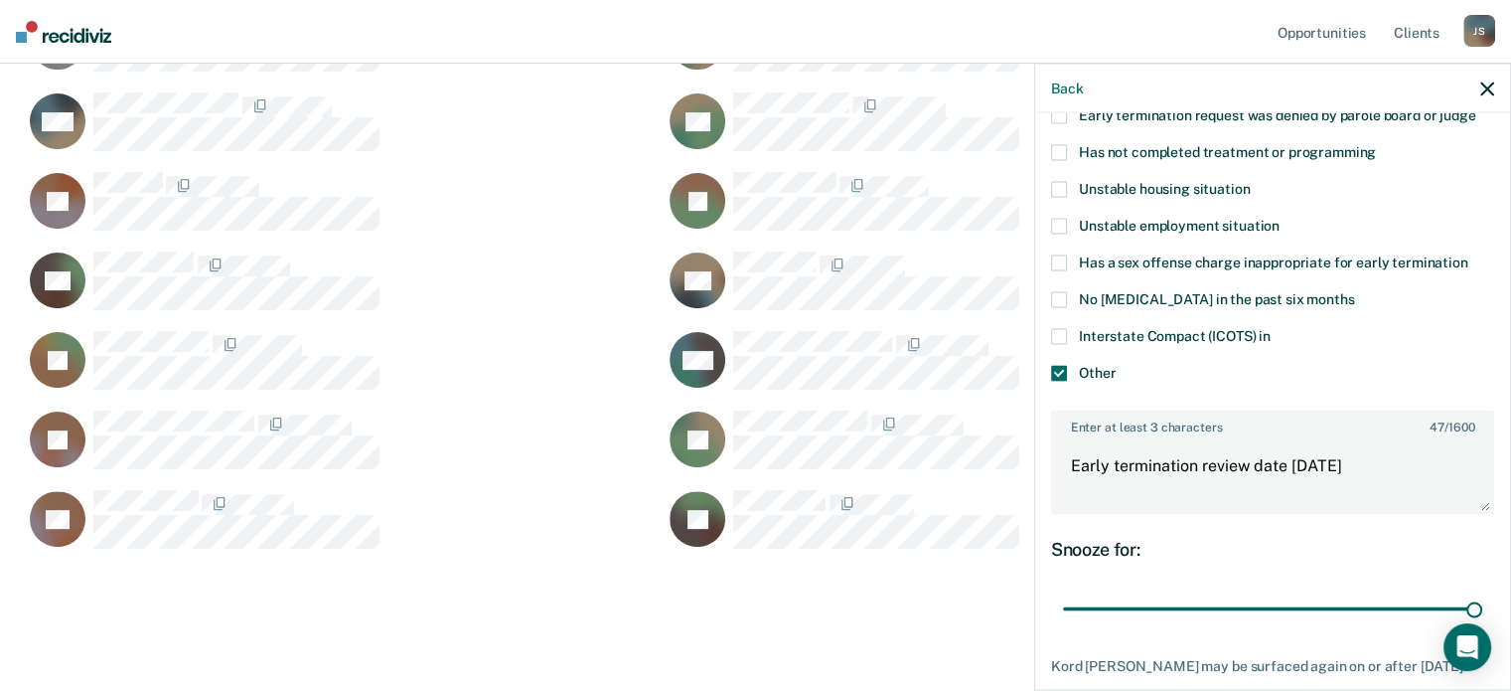
scroll to position [357, 0]
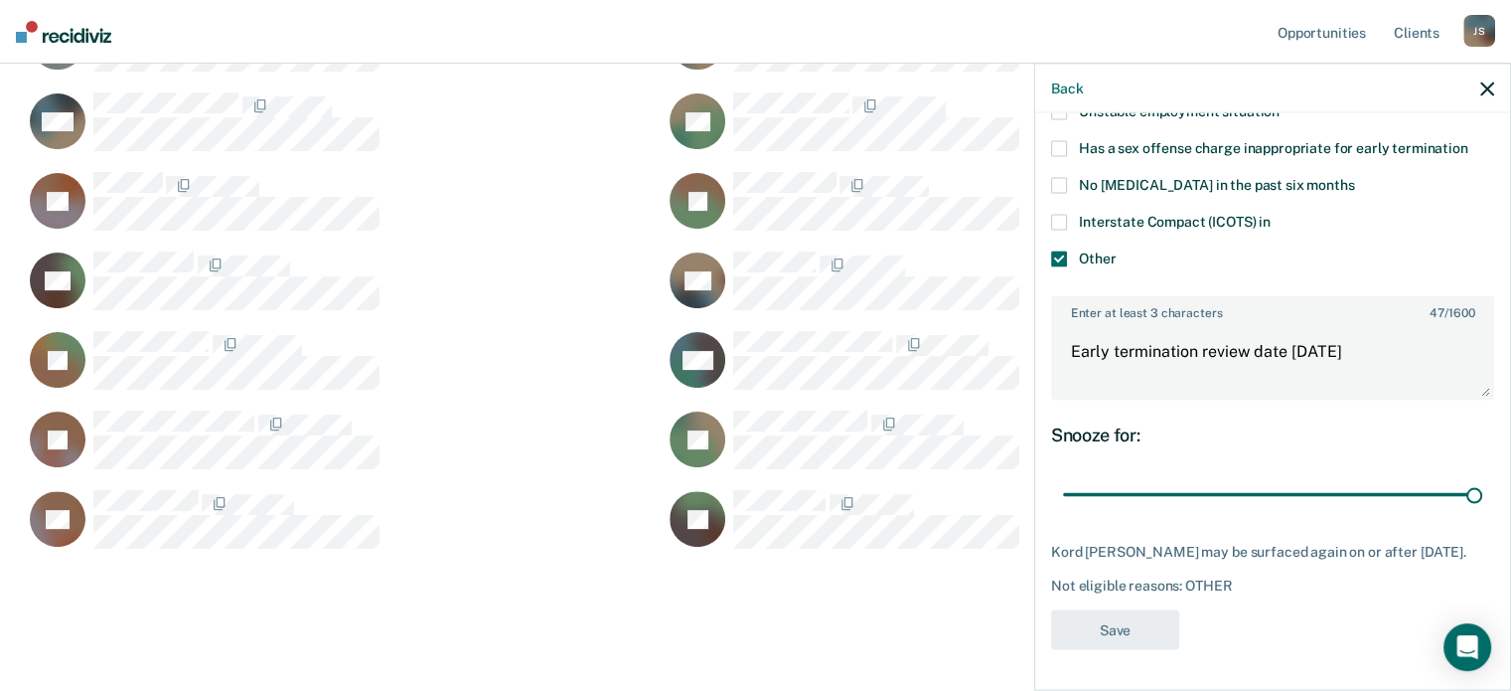
click at [1489, 88] on icon "button" at bounding box center [1487, 88] width 14 height 14
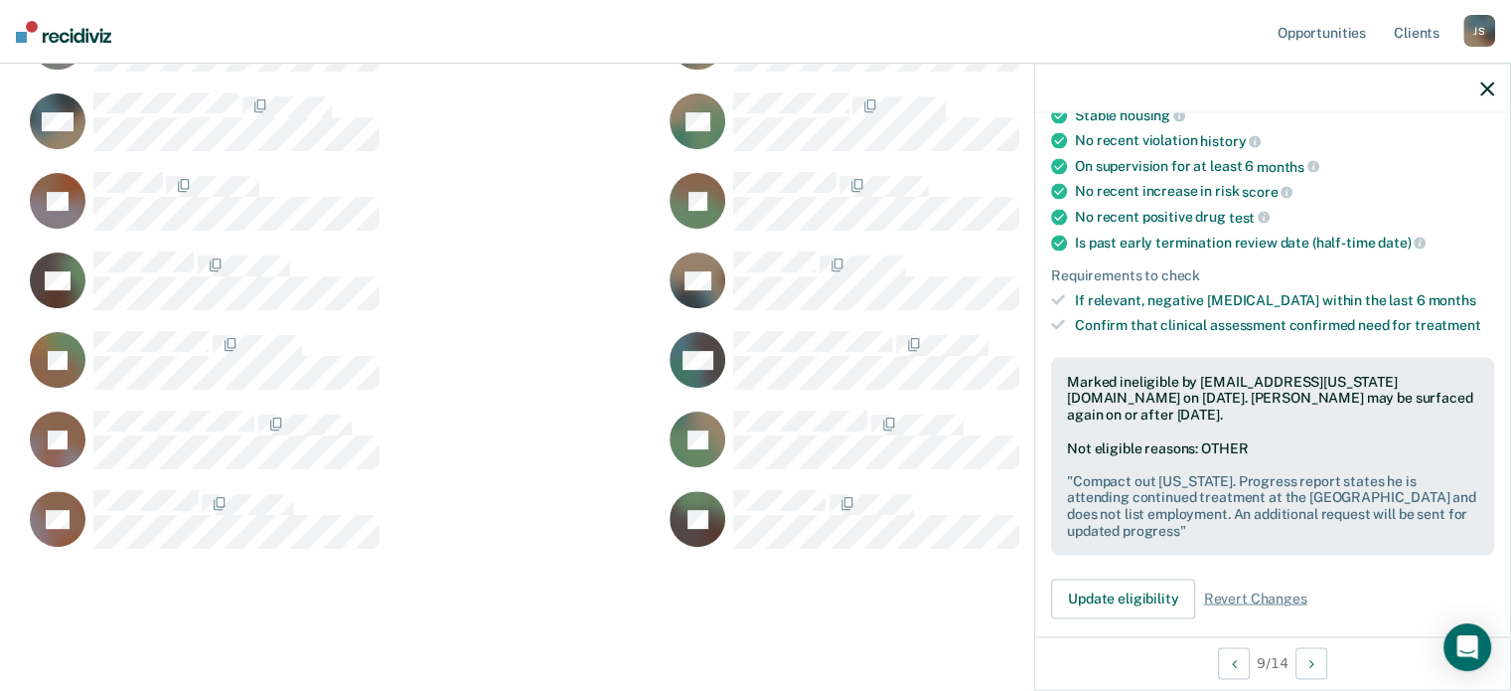
scroll to position [298, 0]
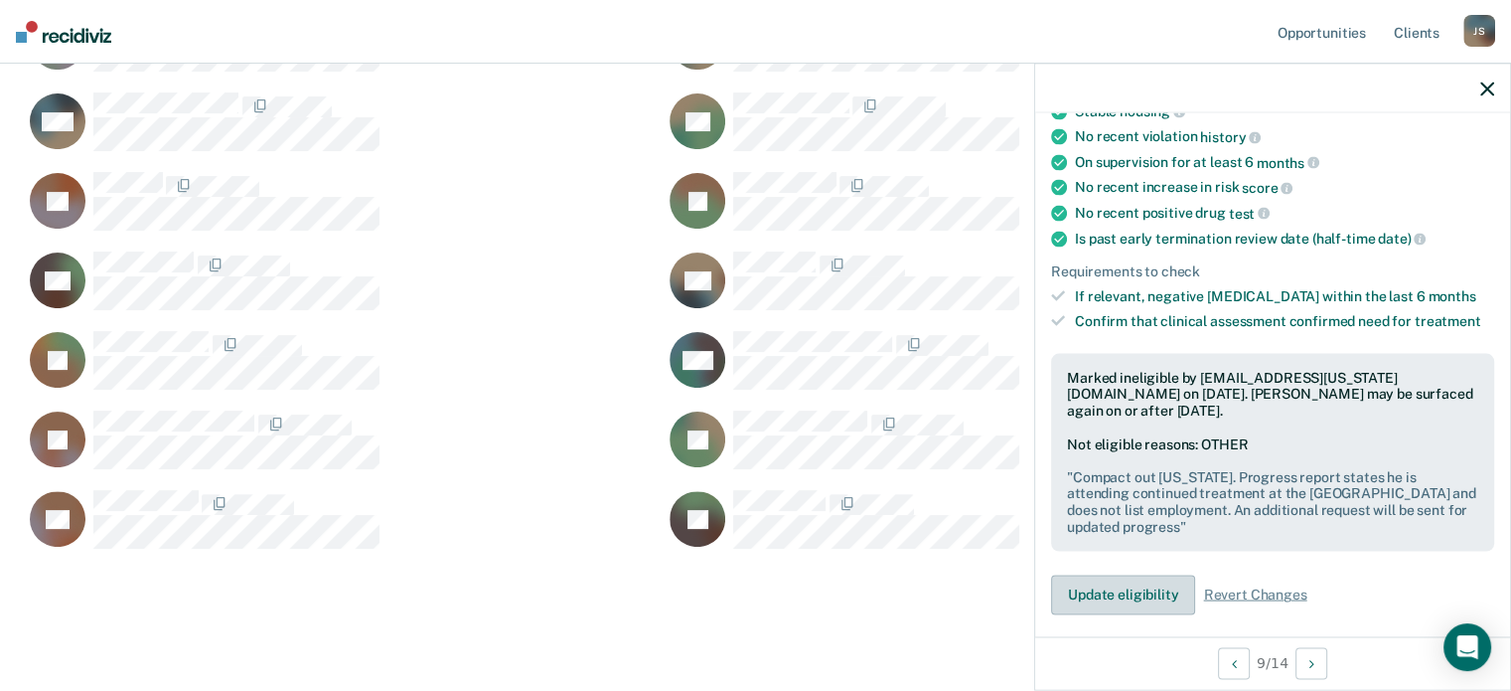
click at [1129, 574] on button "Update eligibility" at bounding box center [1123, 594] width 144 height 40
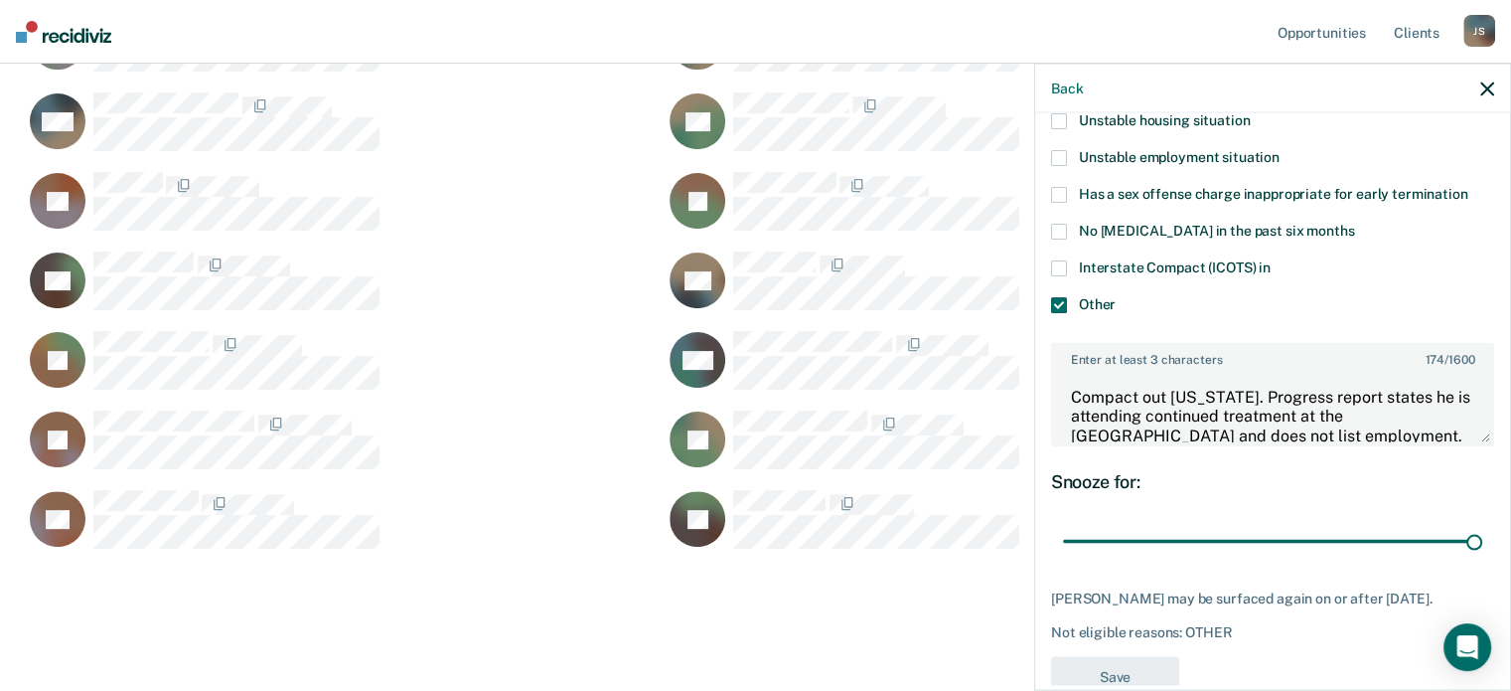
click at [1484, 89] on icon "button" at bounding box center [1487, 88] width 14 height 14
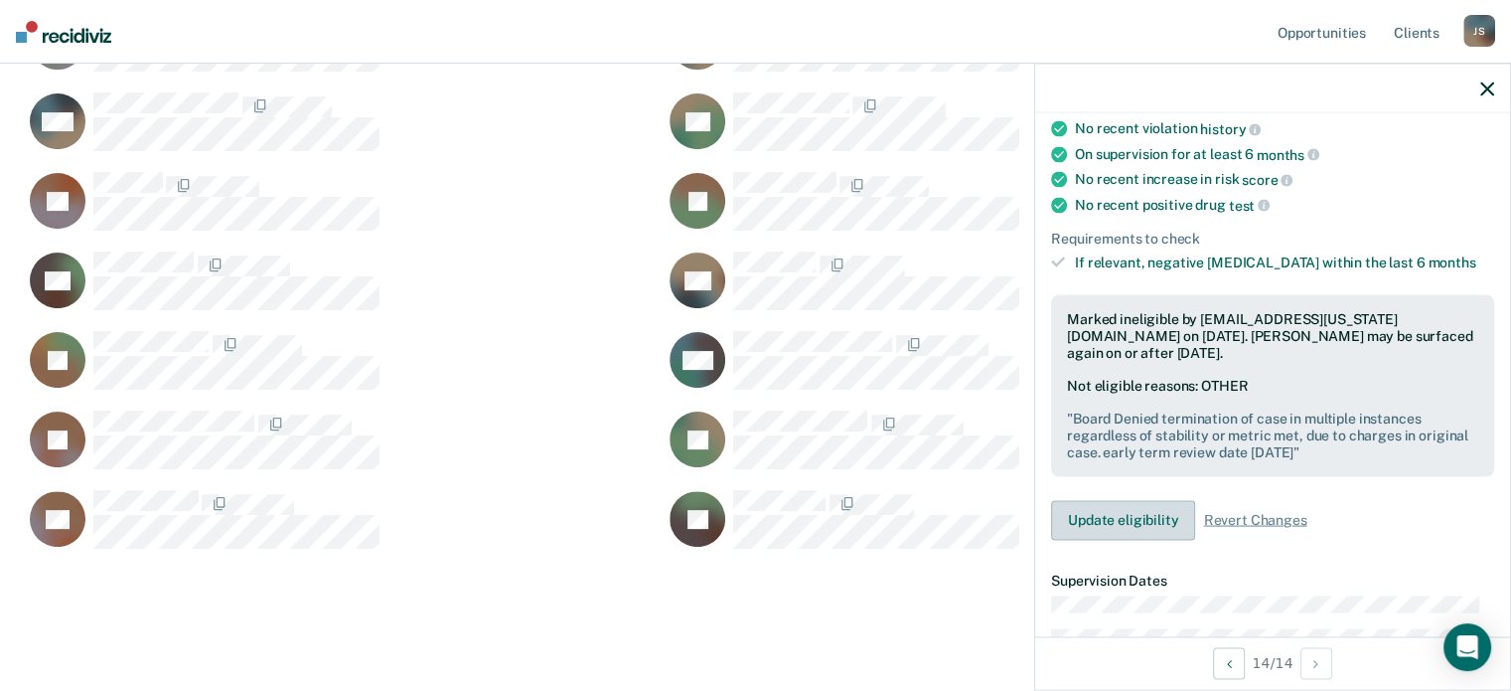
click at [1104, 522] on button "Update eligibility" at bounding box center [1123, 520] width 144 height 40
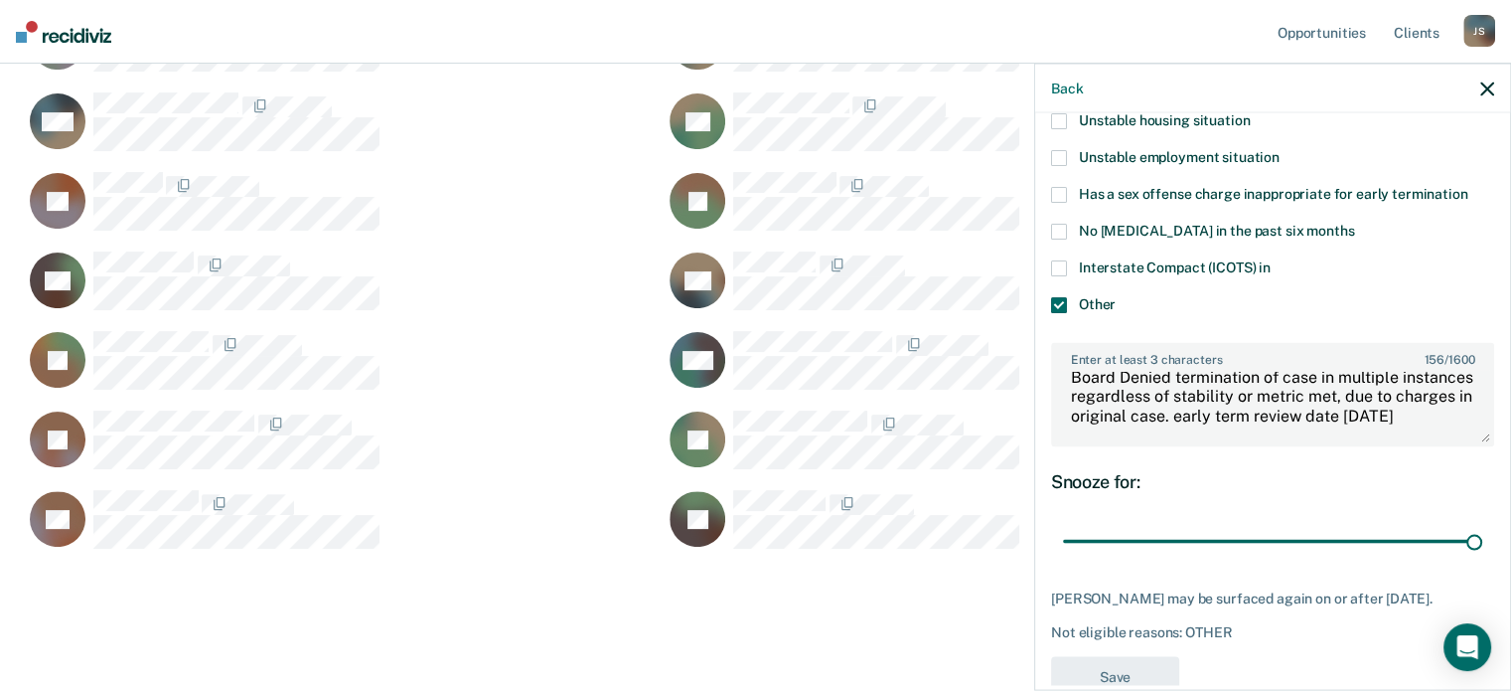
scroll to position [38, 0]
click at [1486, 88] on icon "button" at bounding box center [1487, 88] width 14 height 14
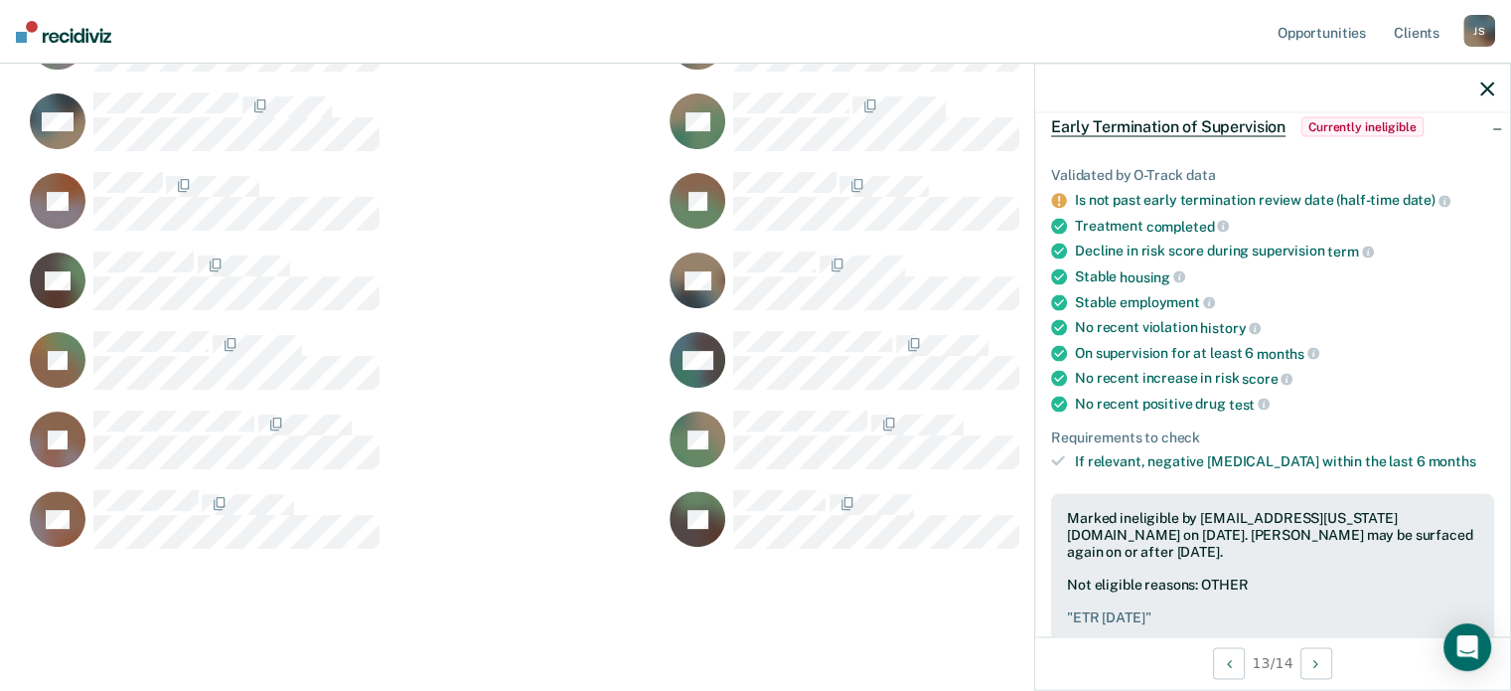
scroll to position [199, 0]
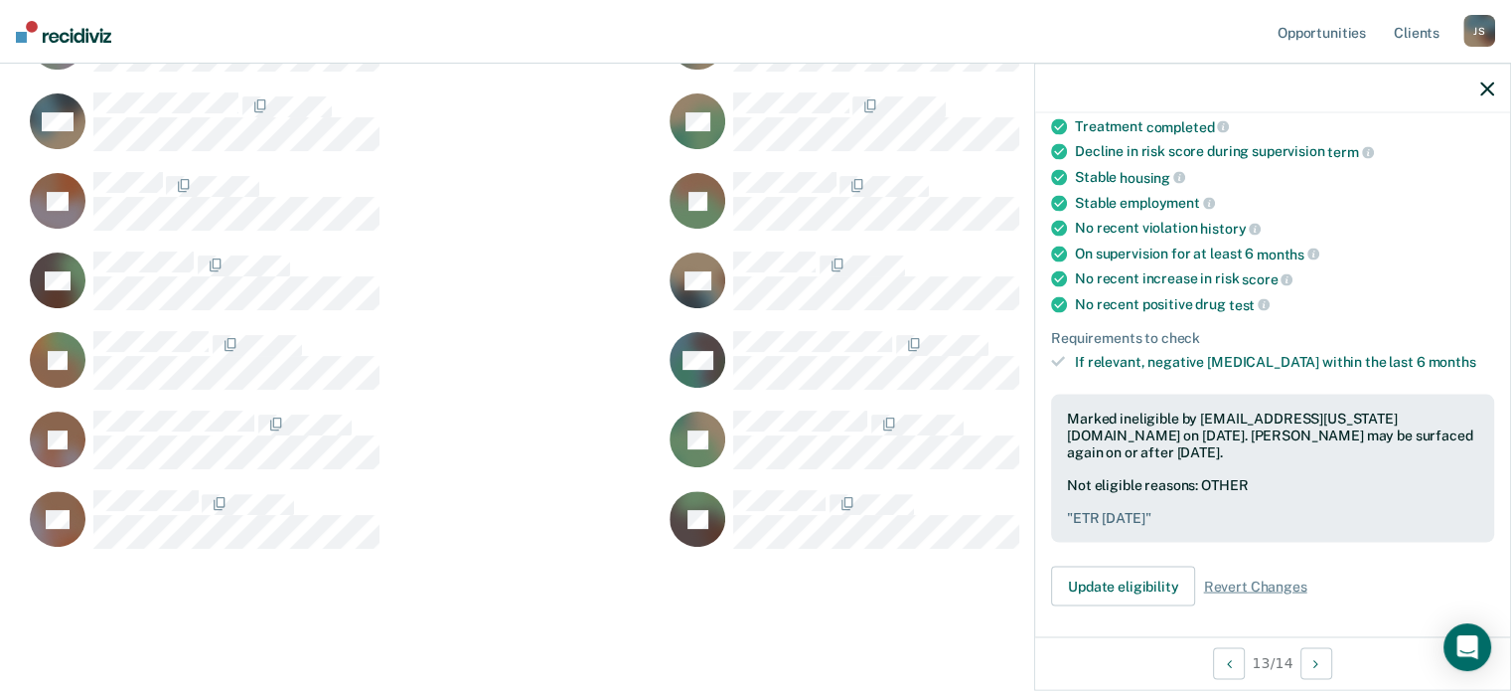
click at [1487, 87] on icon "button" at bounding box center [1487, 88] width 14 height 14
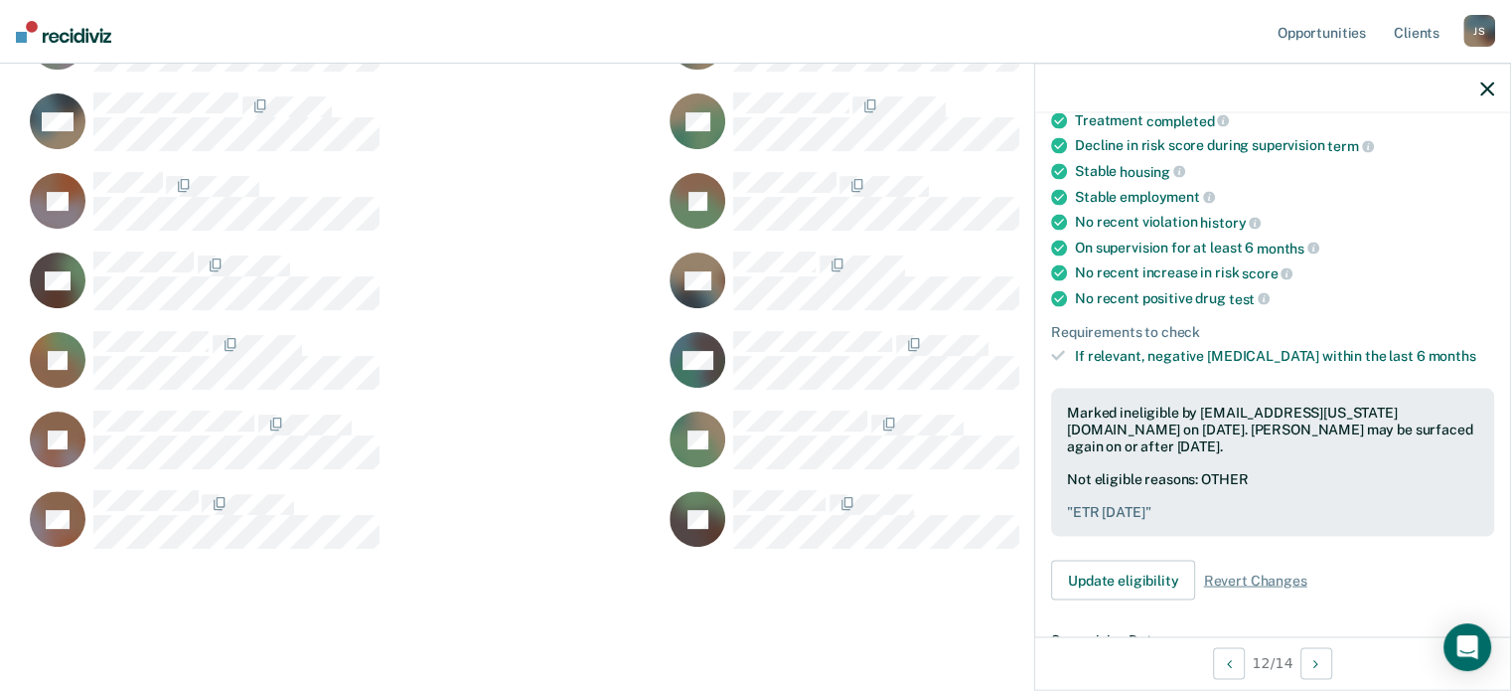
scroll to position [298, 0]
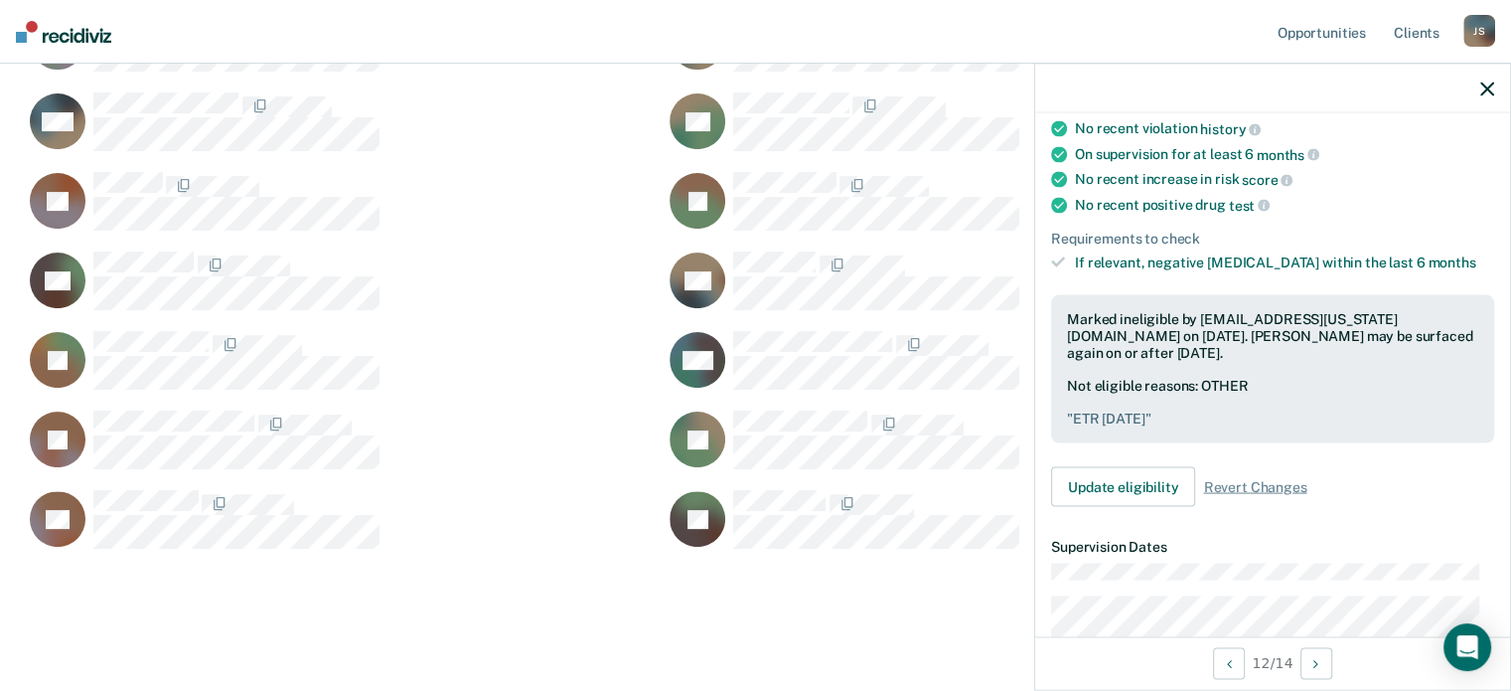
click at [1488, 84] on icon "button" at bounding box center [1487, 88] width 14 height 14
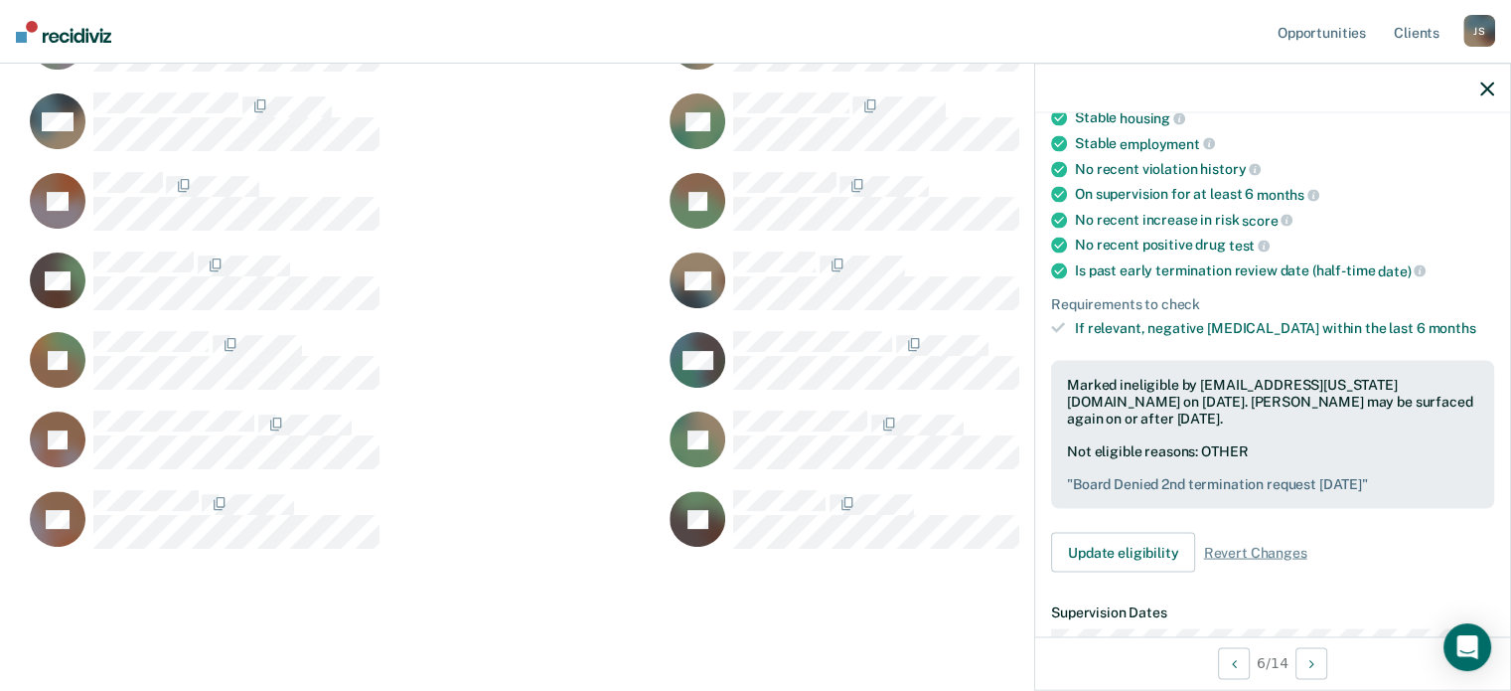
scroll to position [242, 0]
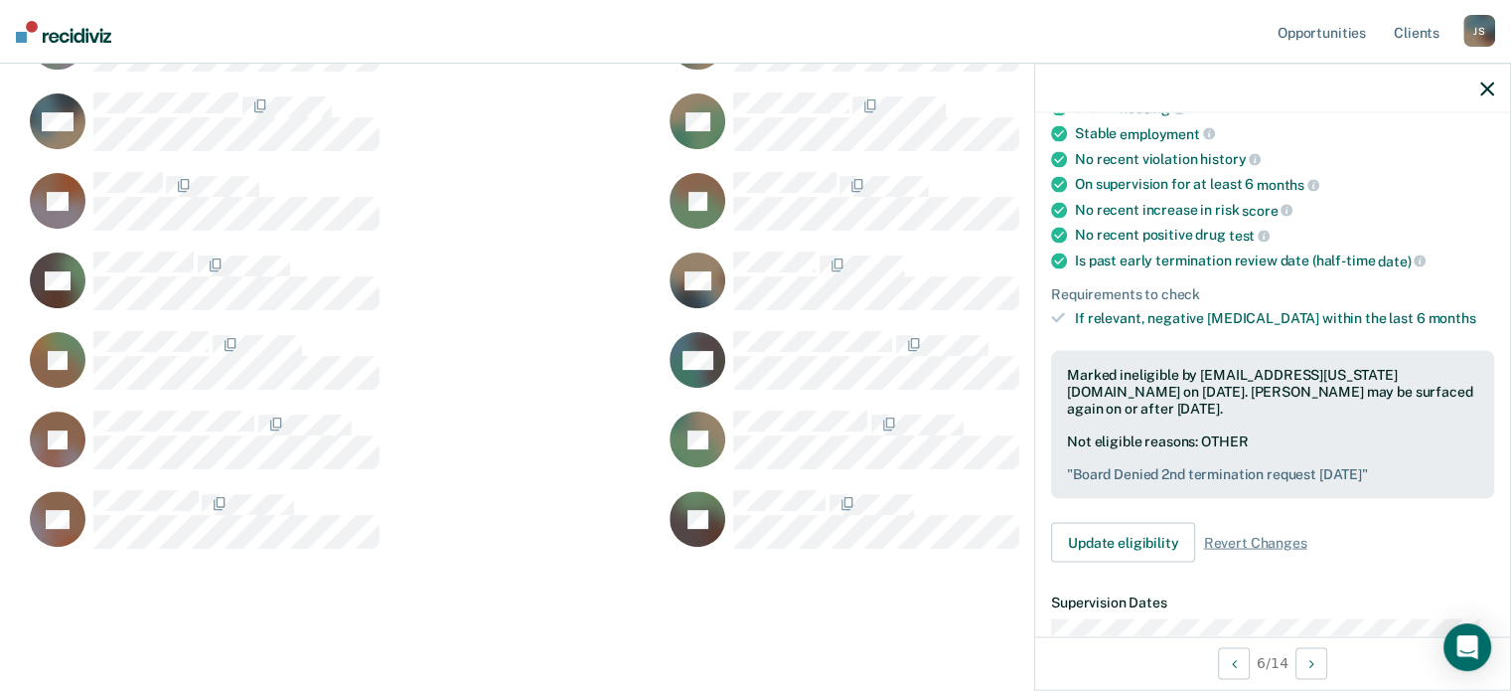
click at [1486, 90] on icon "button" at bounding box center [1487, 88] width 14 height 14
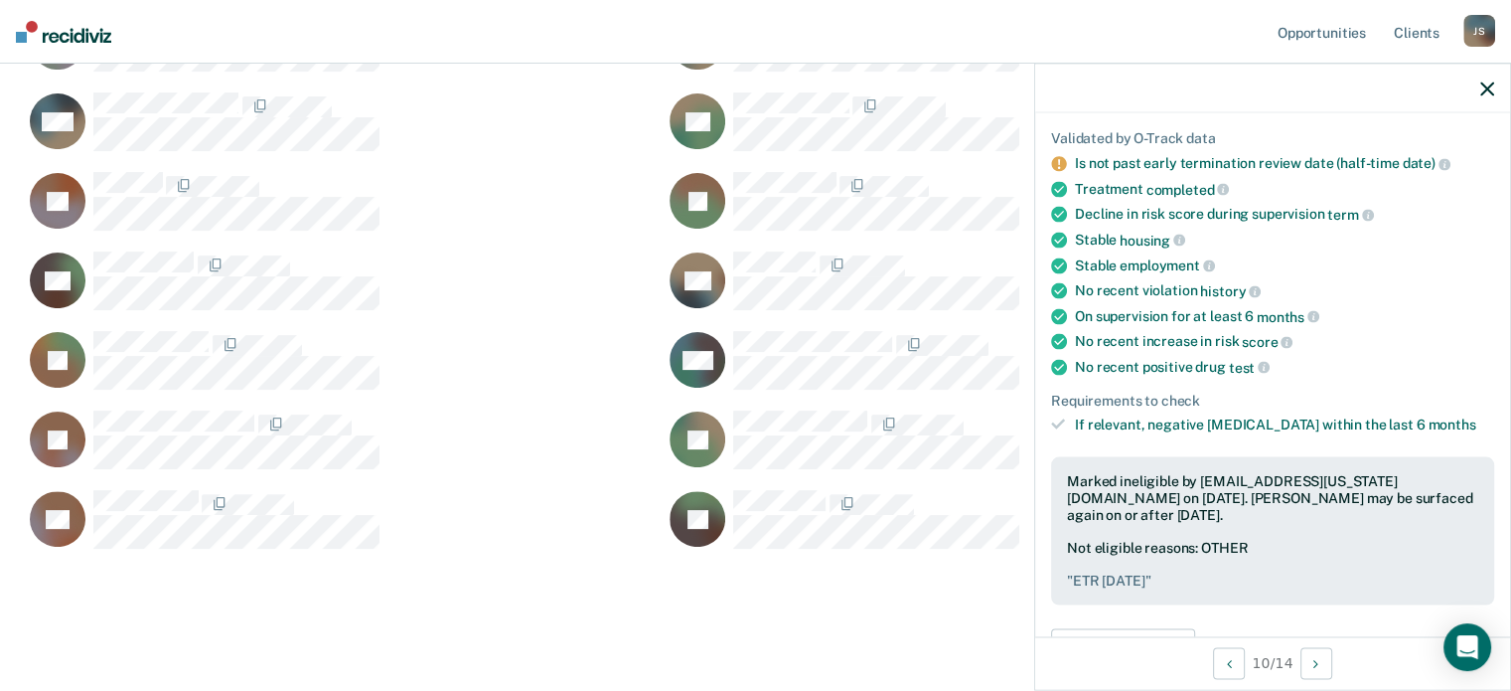
scroll to position [199, 0]
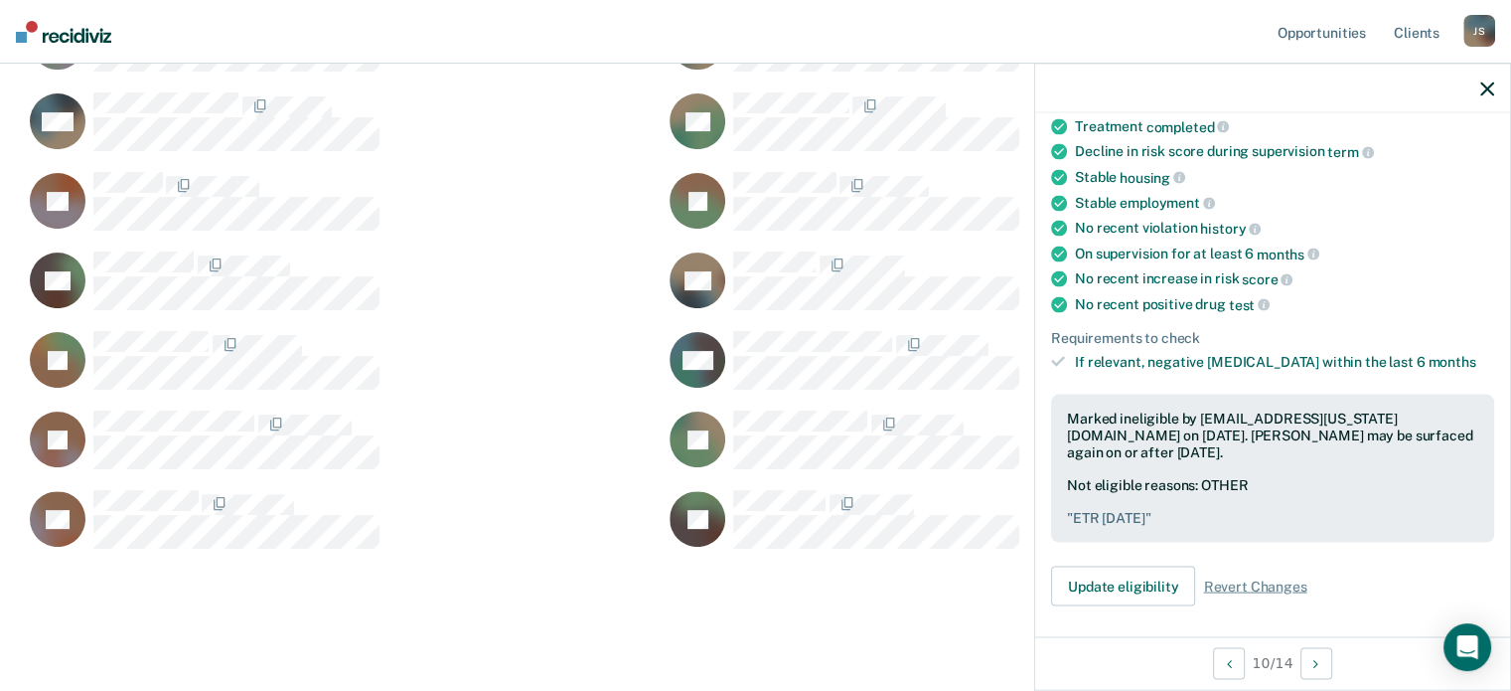
click at [1483, 90] on icon "button" at bounding box center [1487, 88] width 14 height 14
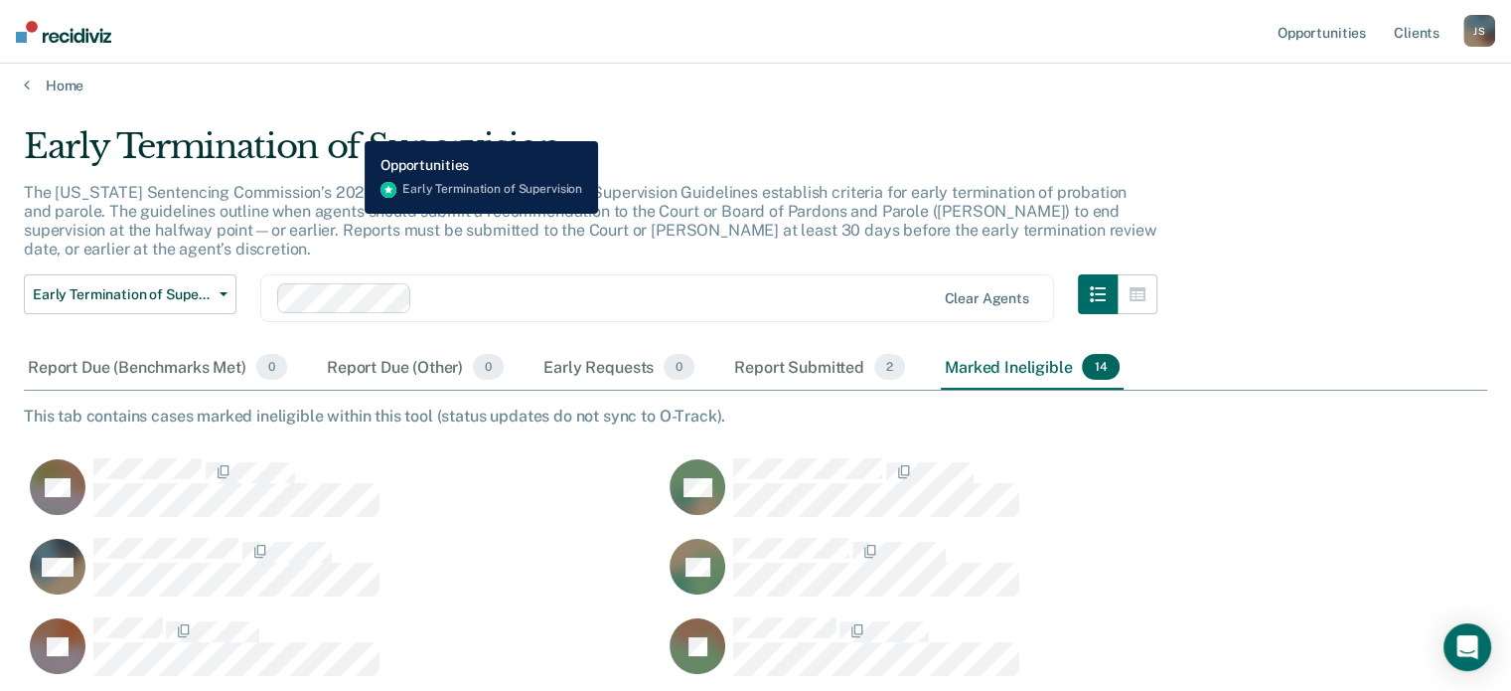
scroll to position [0, 0]
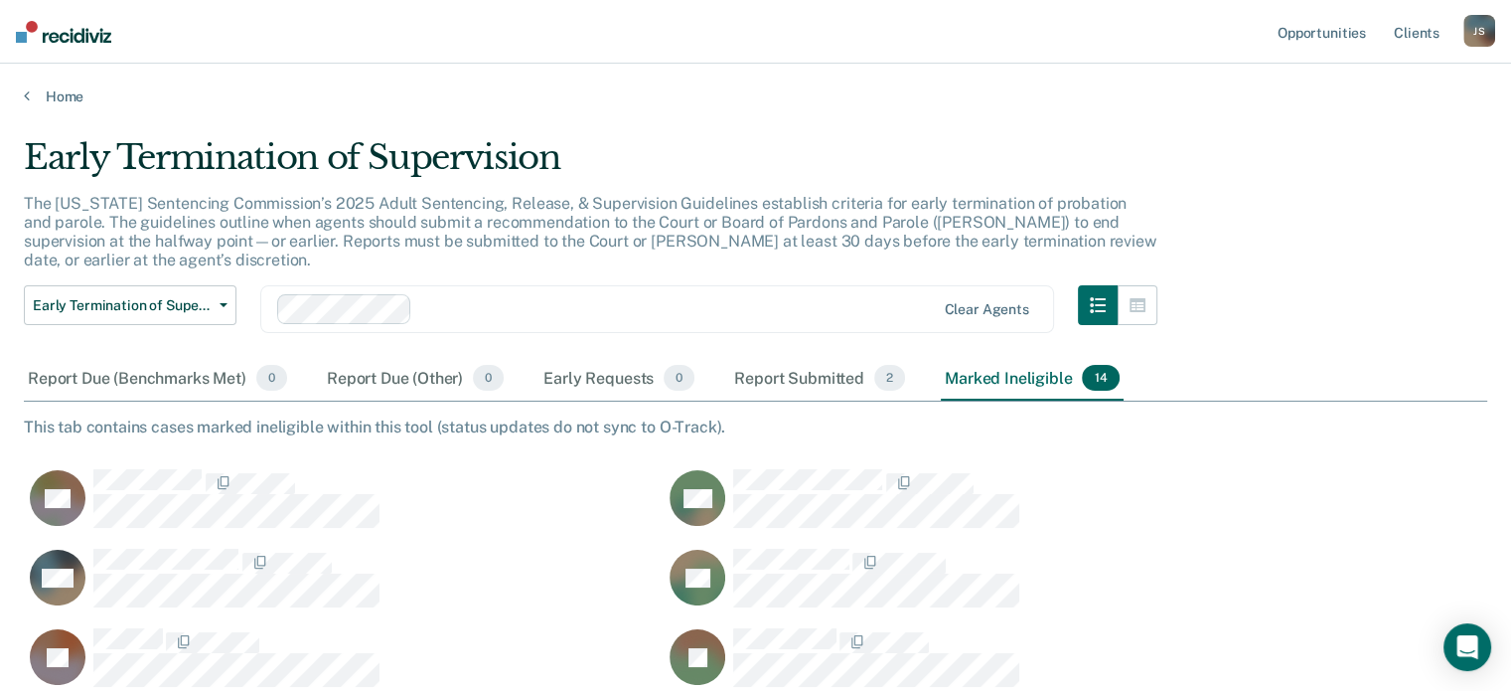
click at [1476, 35] on div "J S" at bounding box center [1480, 31] width 32 height 32
click at [1351, 132] on link "Log Out" at bounding box center [1399, 130] width 160 height 17
